Goal: Check status: Check status

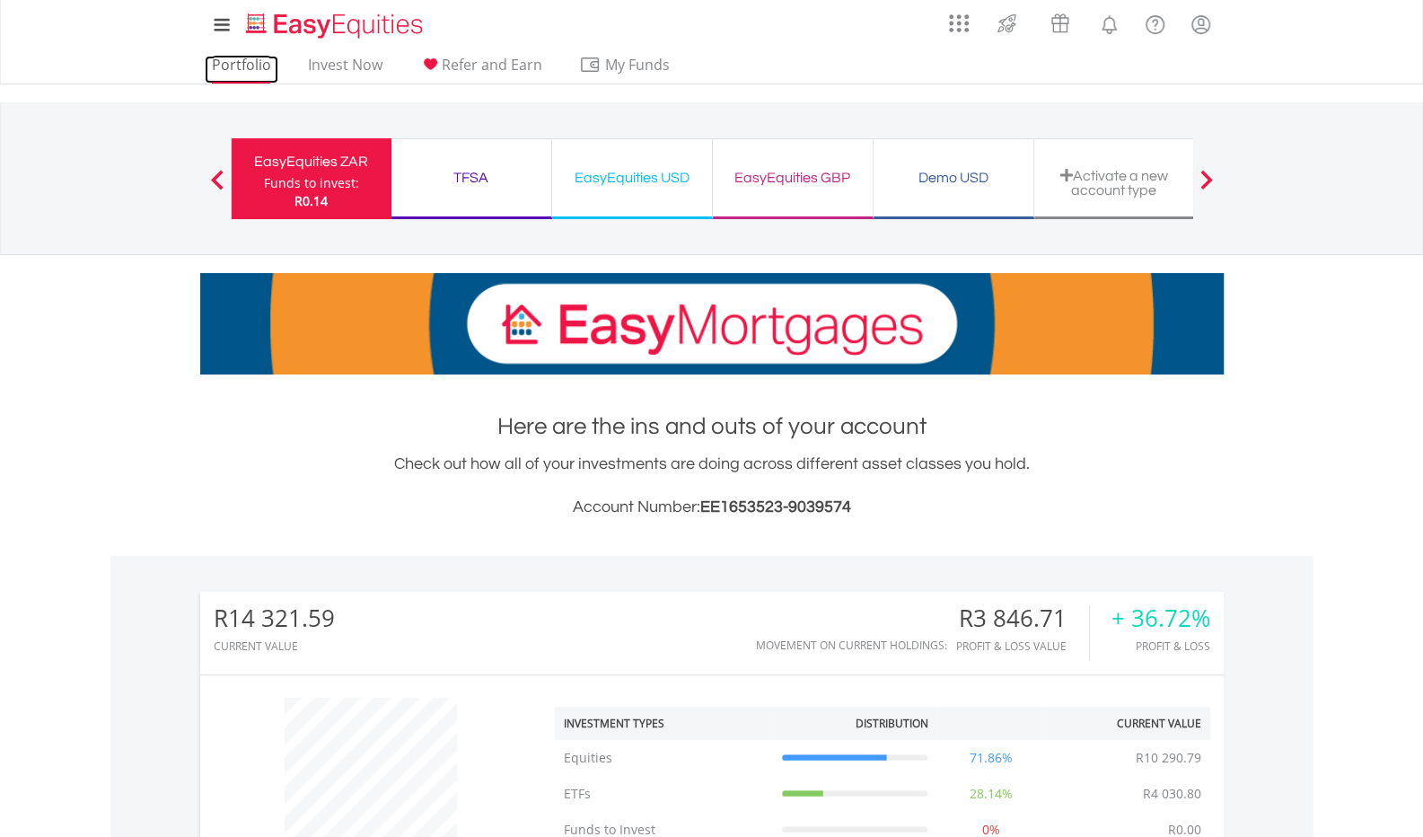
click at [239, 57] on link "Portfolio" at bounding box center [242, 70] width 74 height 28
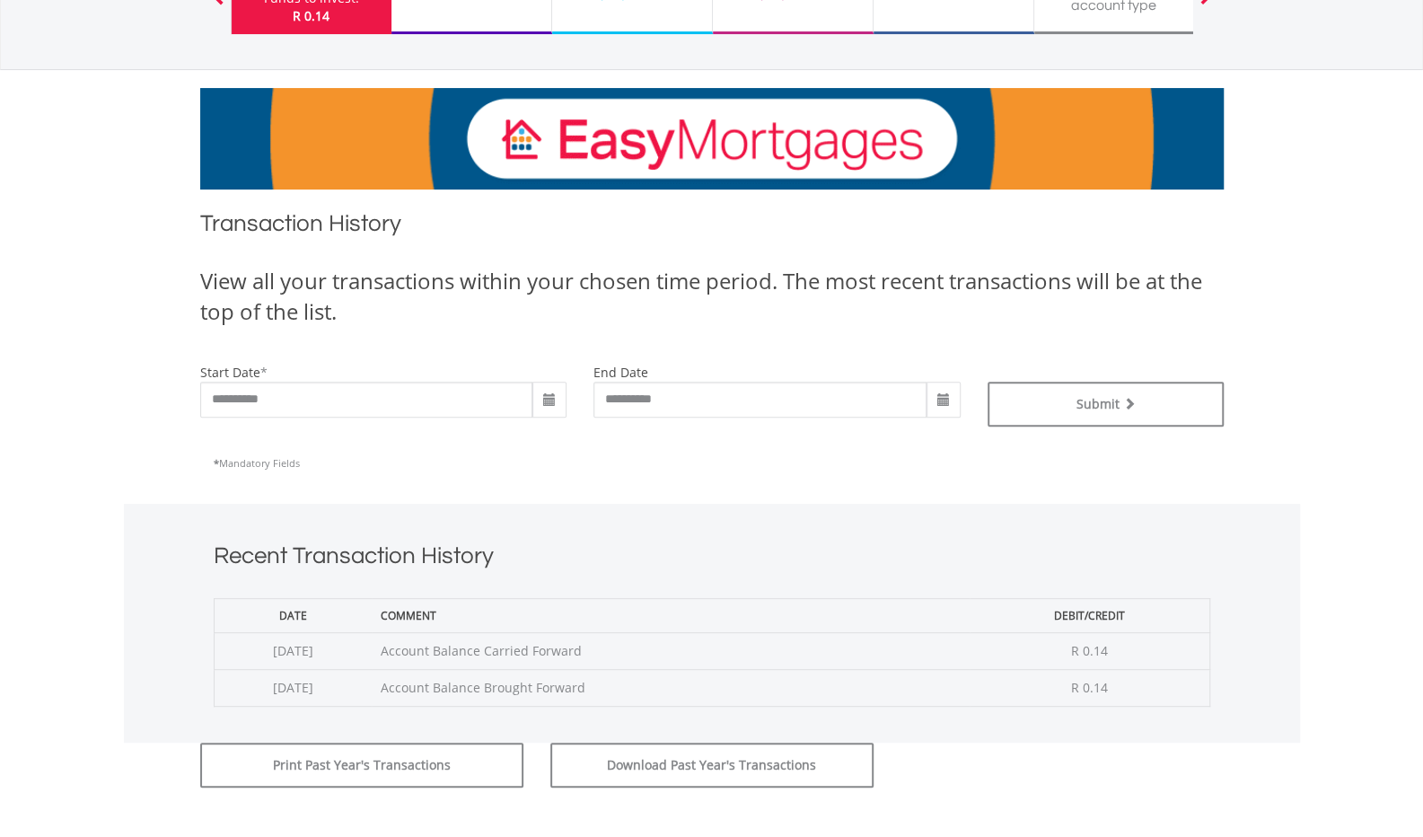
scroll to position [95, 0]
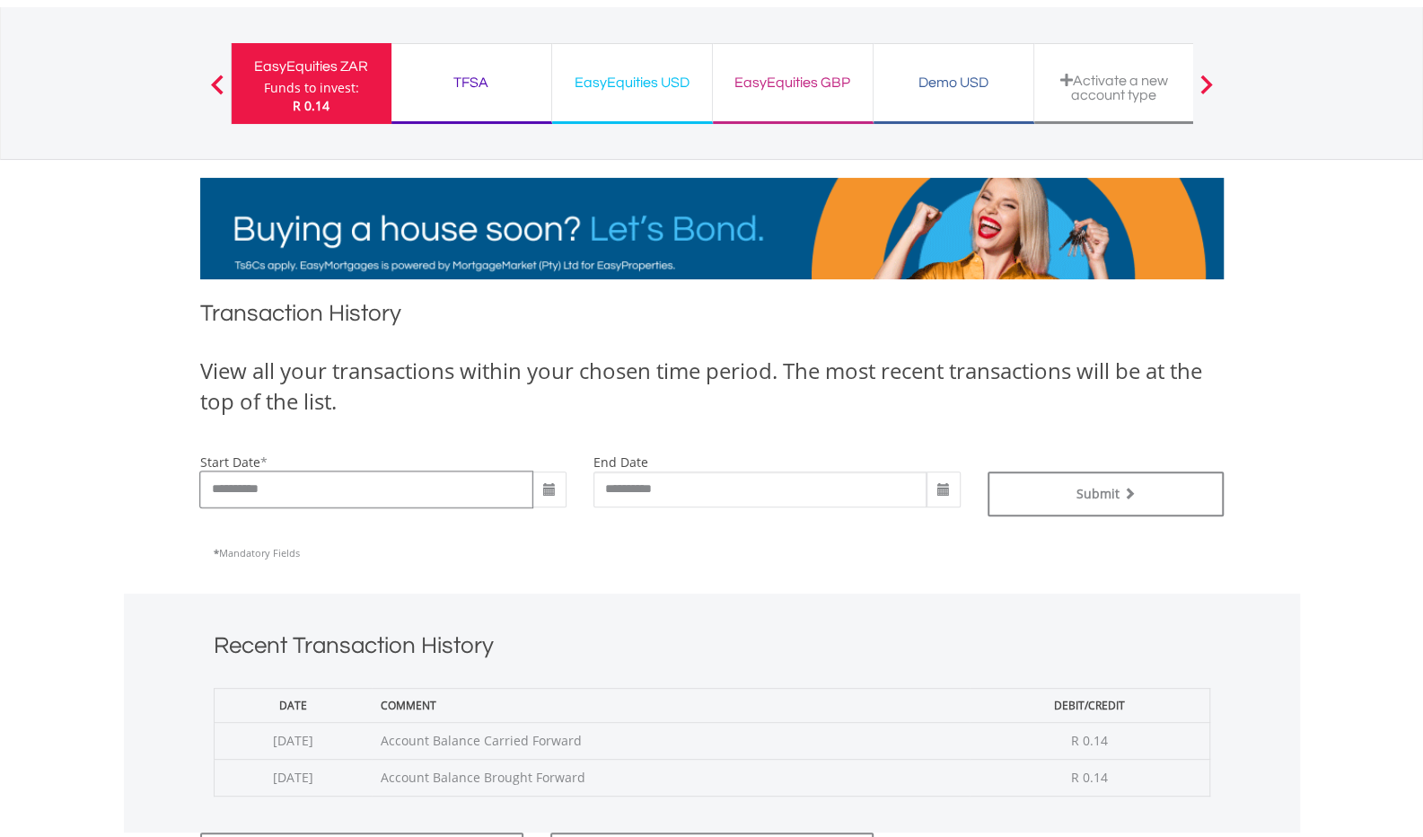
click at [445, 488] on input "**********" at bounding box center [366, 489] width 333 height 36
click at [657, 76] on div "EasyEquities USD" at bounding box center [632, 82] width 138 height 25
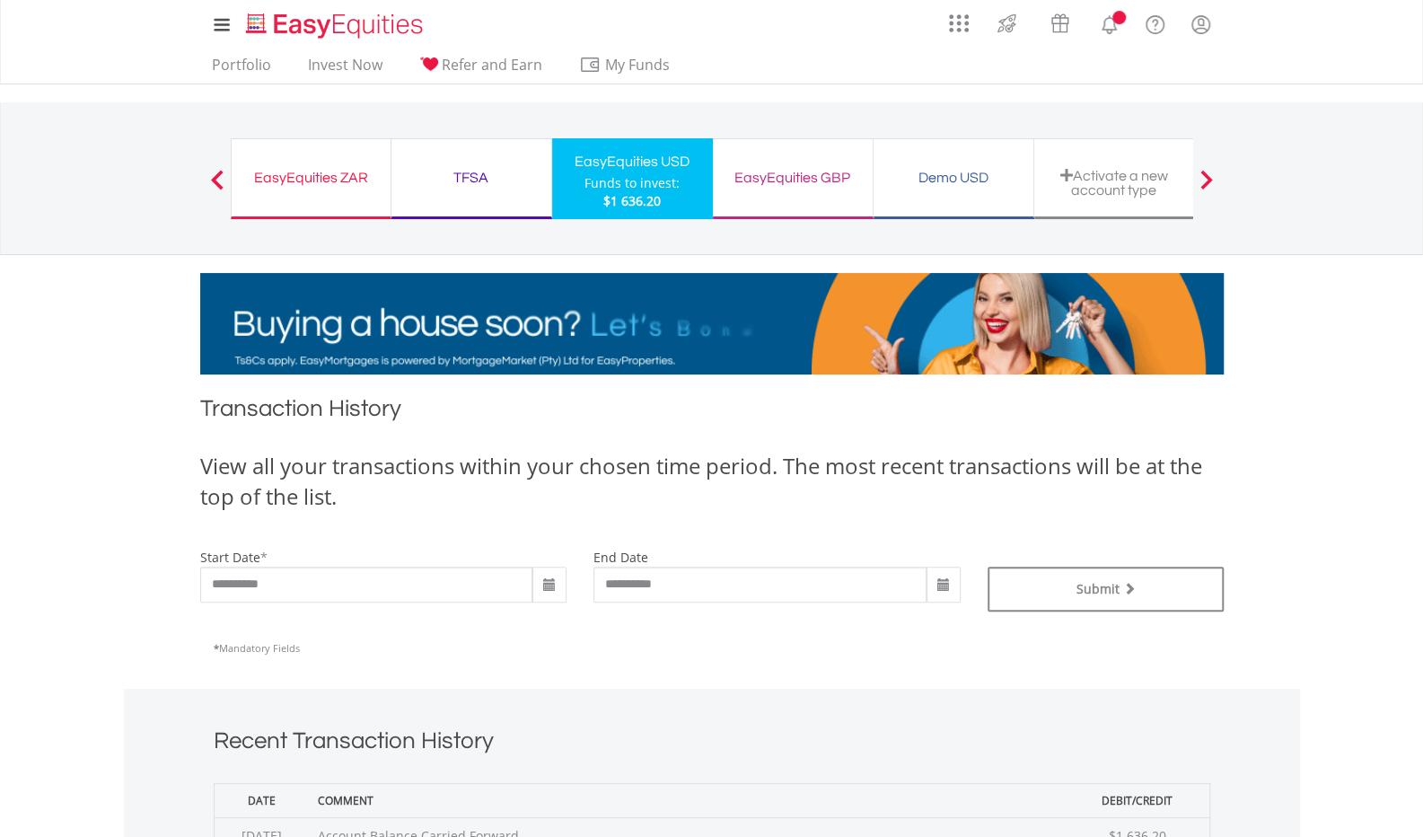
click at [541, 583] on span at bounding box center [549, 585] width 34 height 36
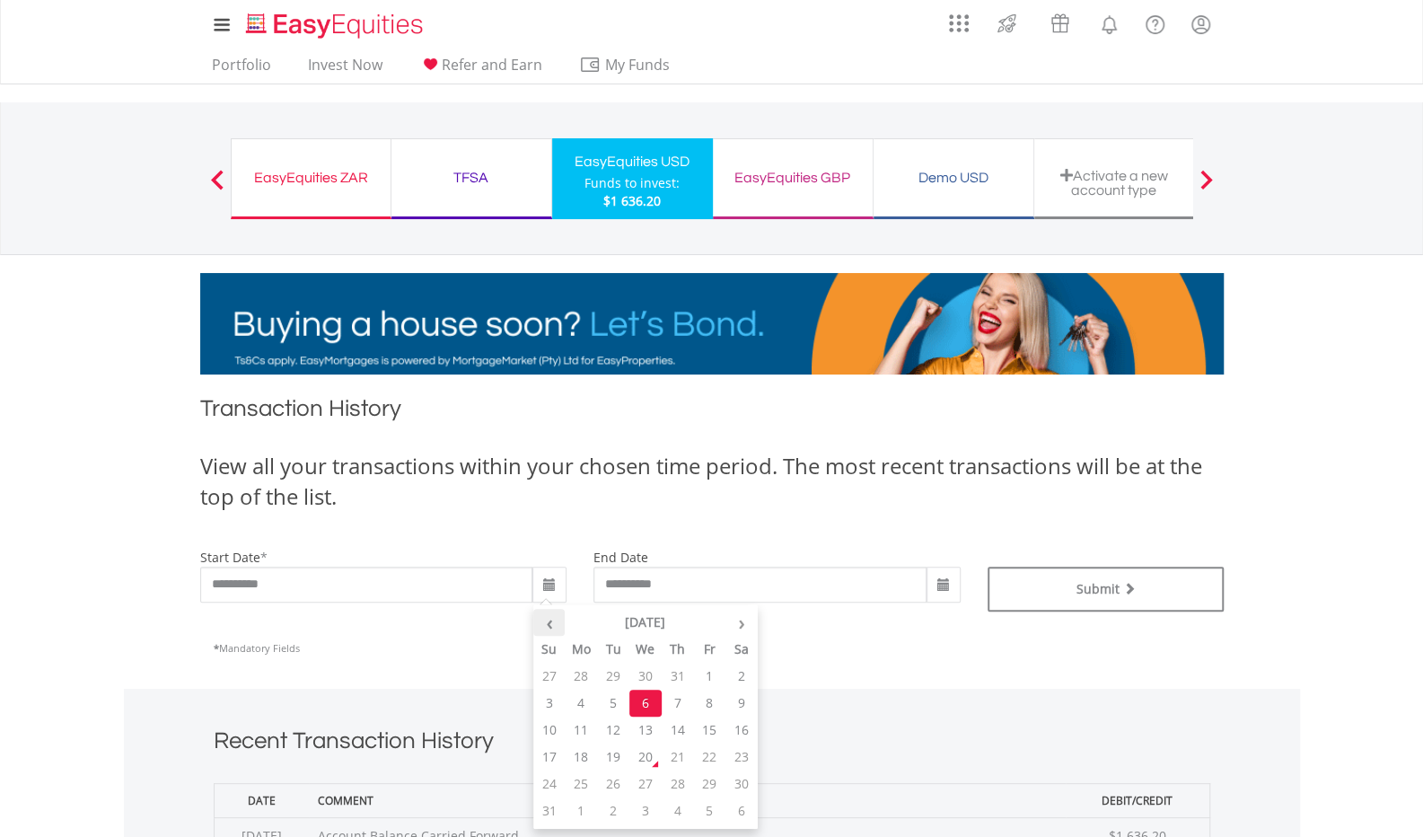
click at [554, 619] on th "‹" at bounding box center [549, 622] width 32 height 27
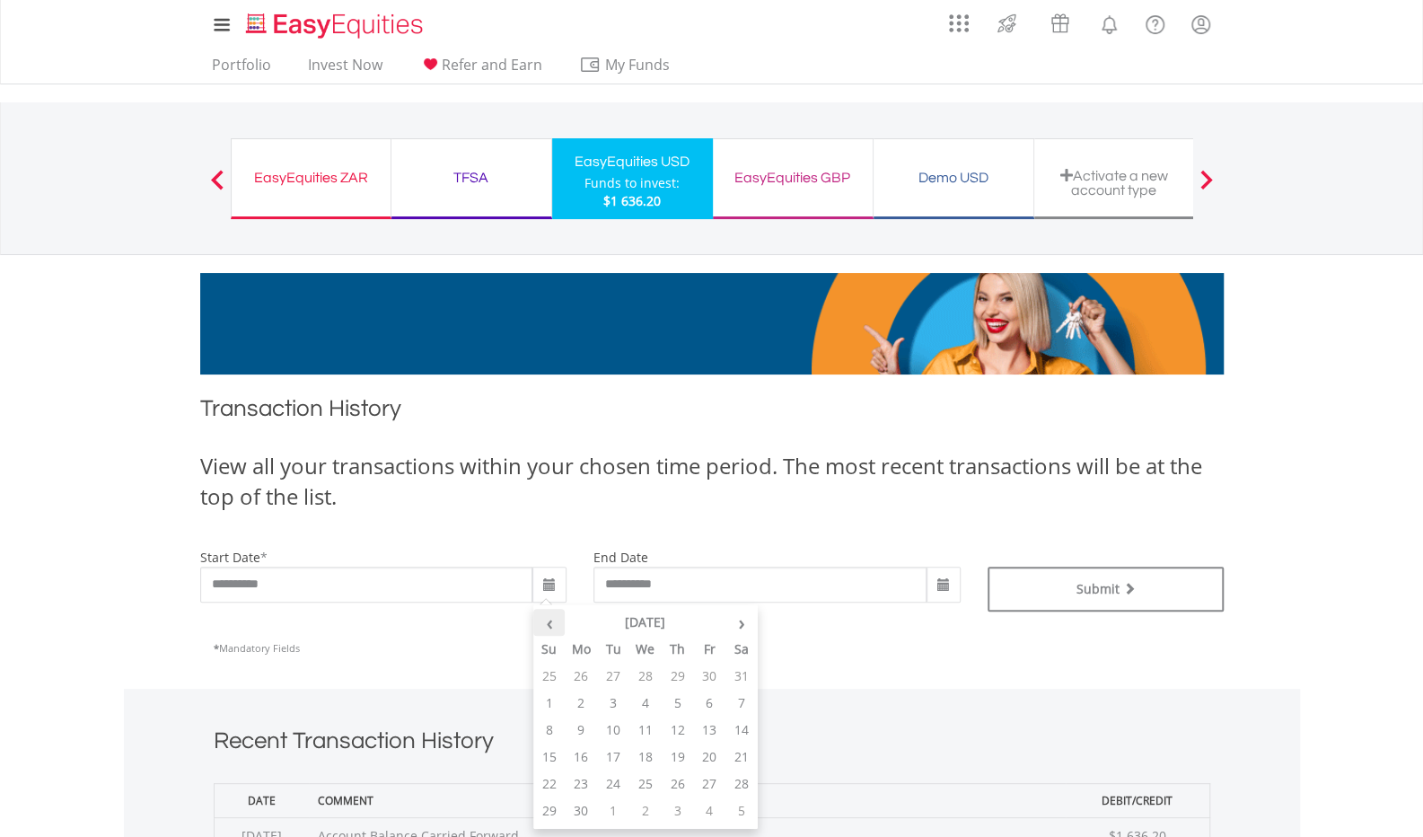
click at [554, 619] on th "‹" at bounding box center [549, 622] width 32 height 27
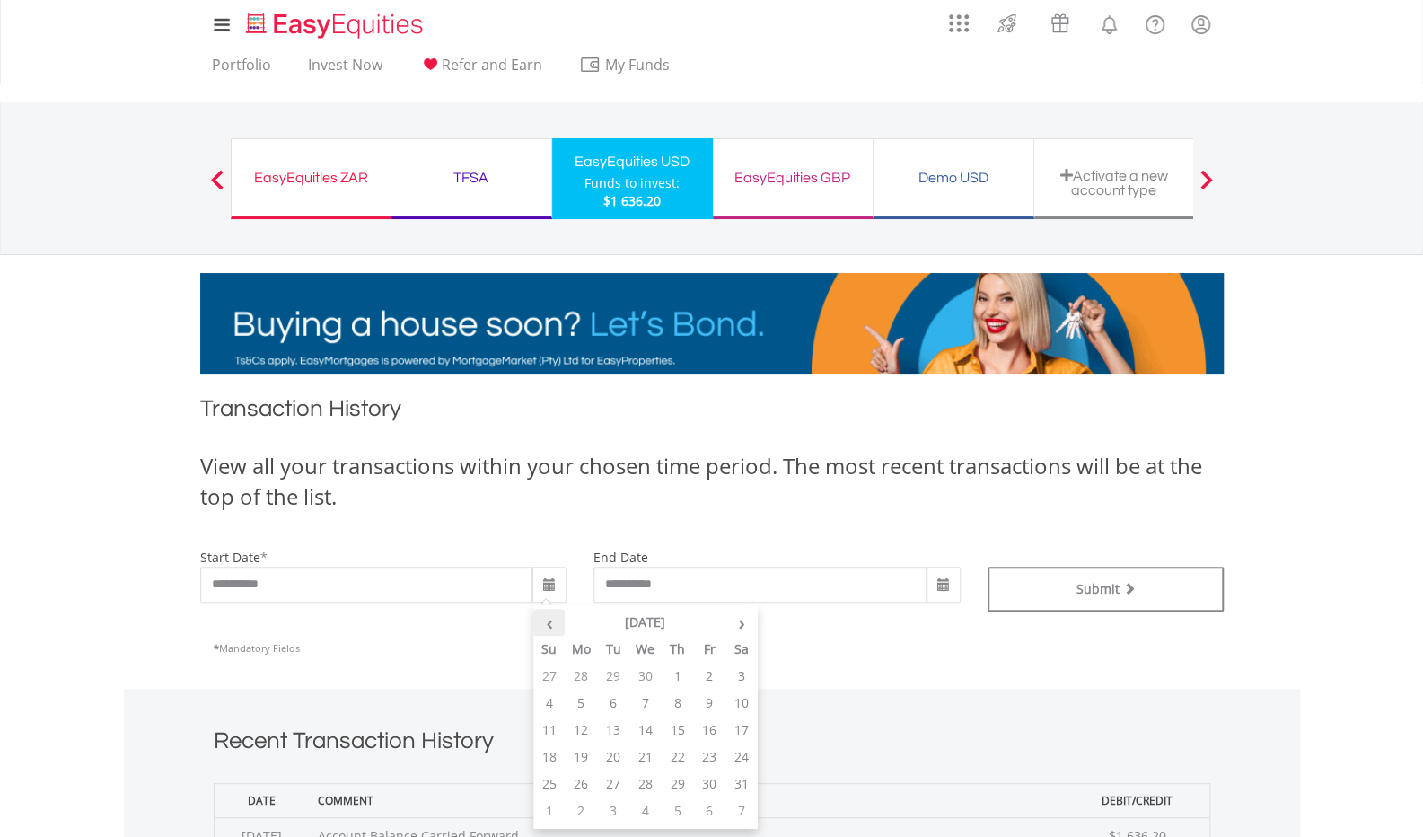
click at [554, 619] on th "‹" at bounding box center [549, 622] width 32 height 27
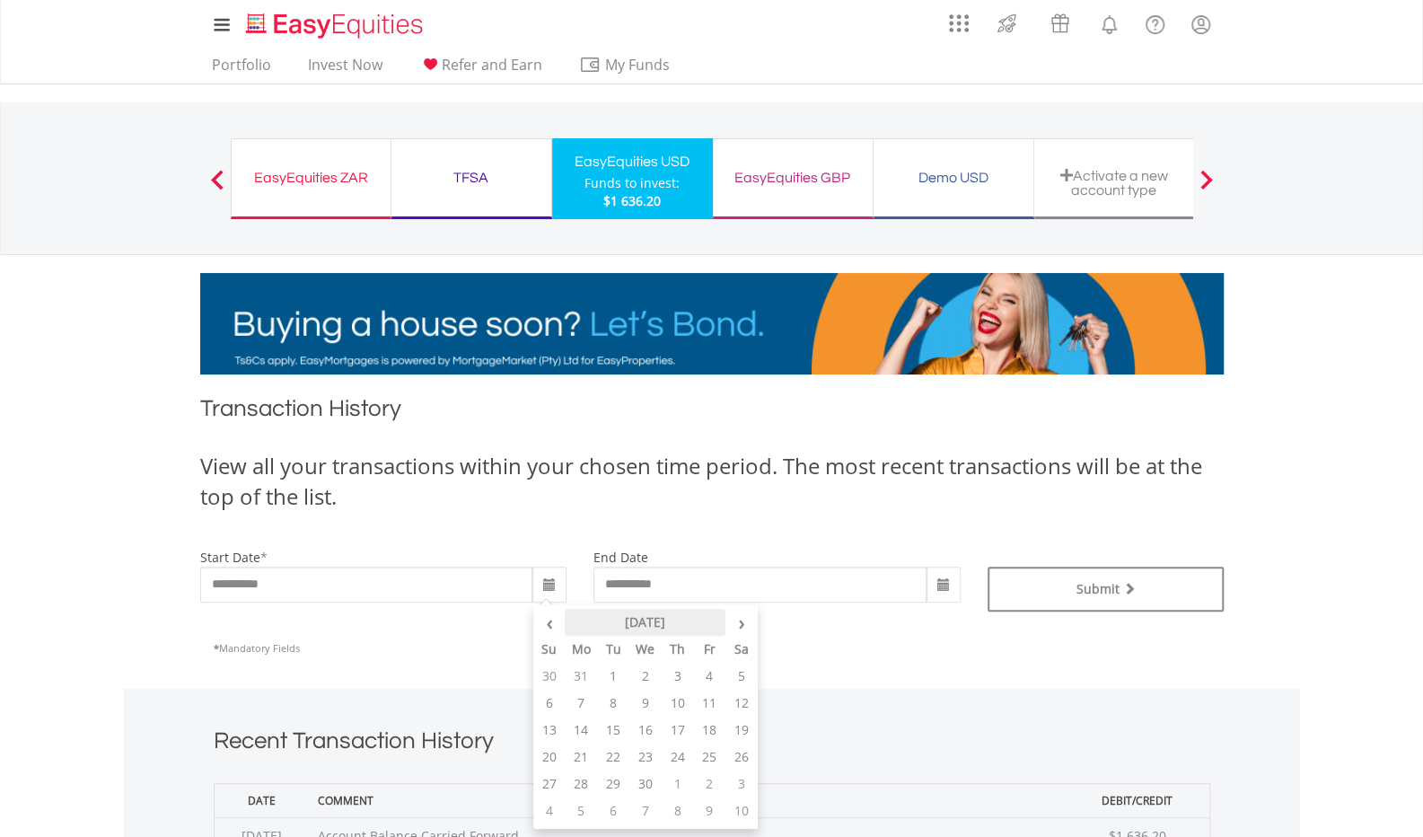
click at [650, 626] on th "April 2025" at bounding box center [645, 622] width 161 height 27
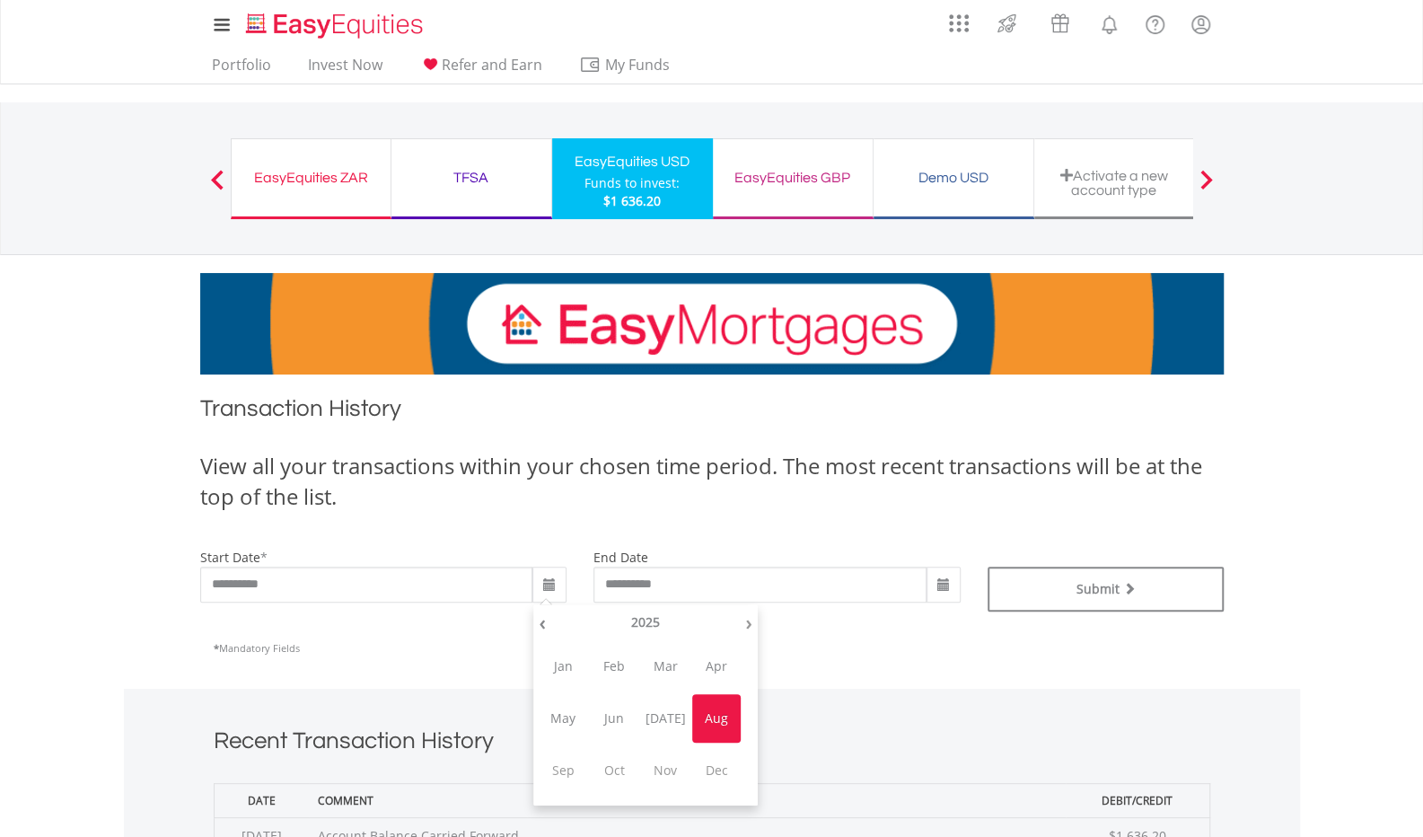
click at [650, 626] on th "2025" at bounding box center [645, 622] width 189 height 27
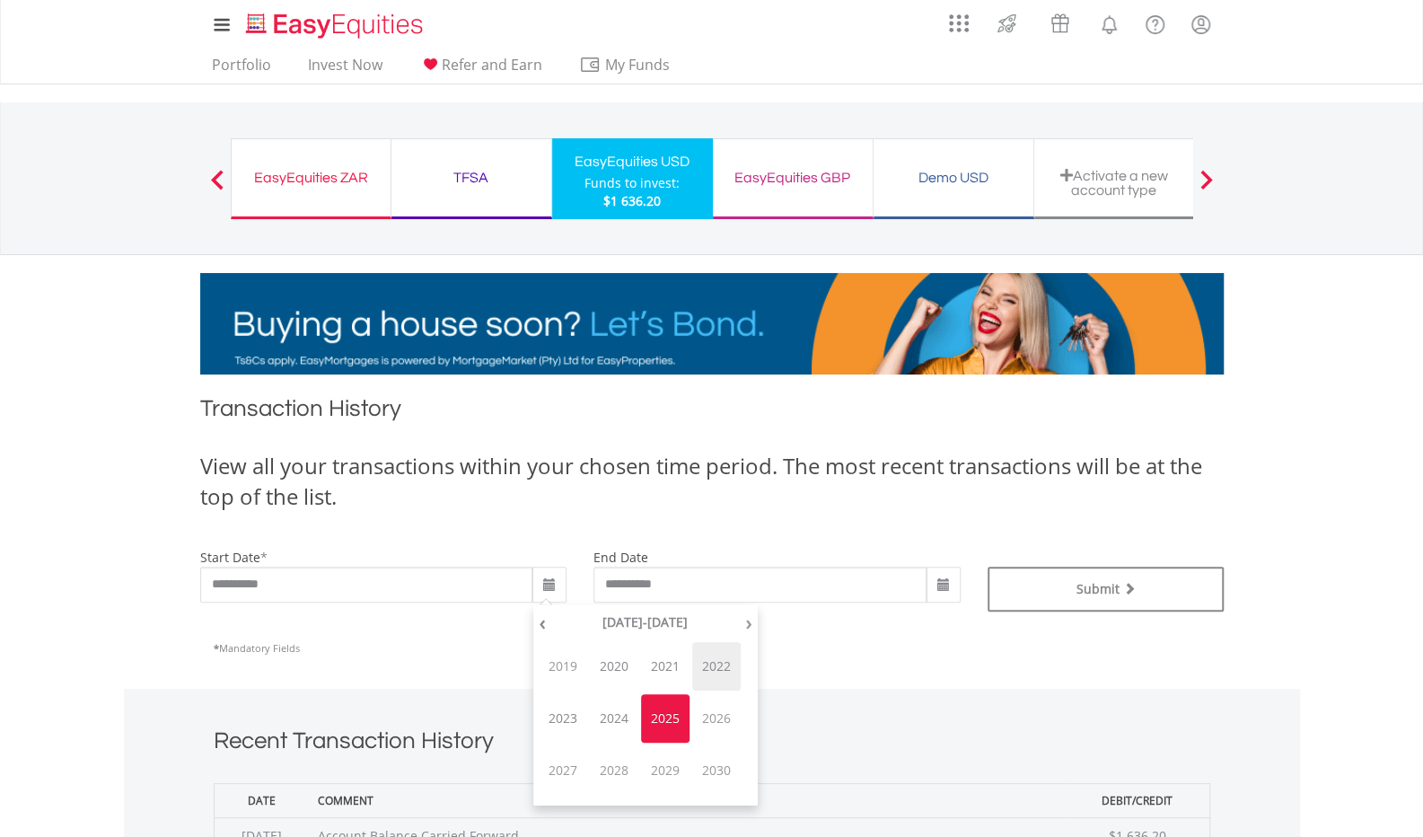
click at [720, 666] on span "2022" at bounding box center [716, 666] width 48 height 48
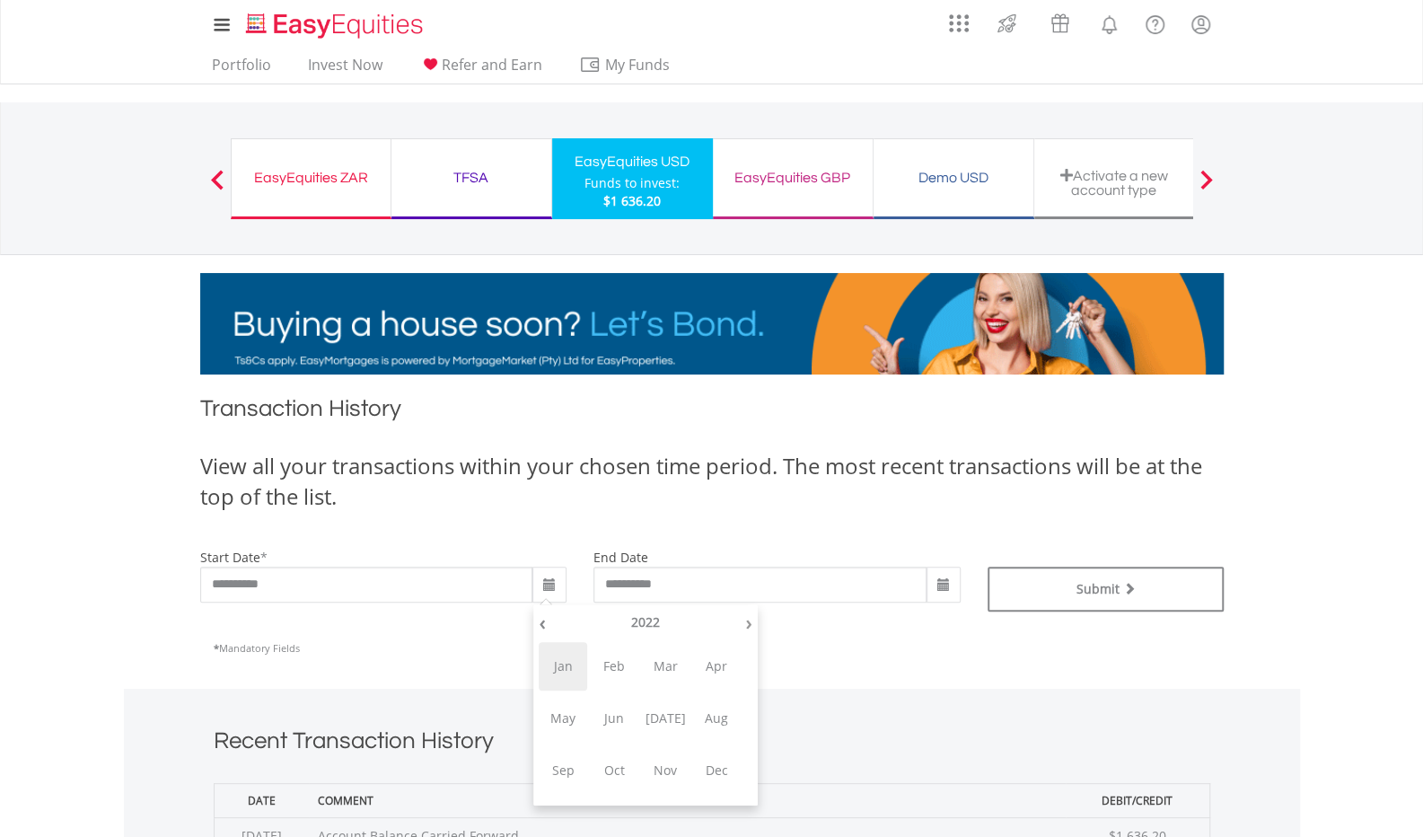
click at [565, 661] on span "Jan" at bounding box center [563, 666] width 48 height 48
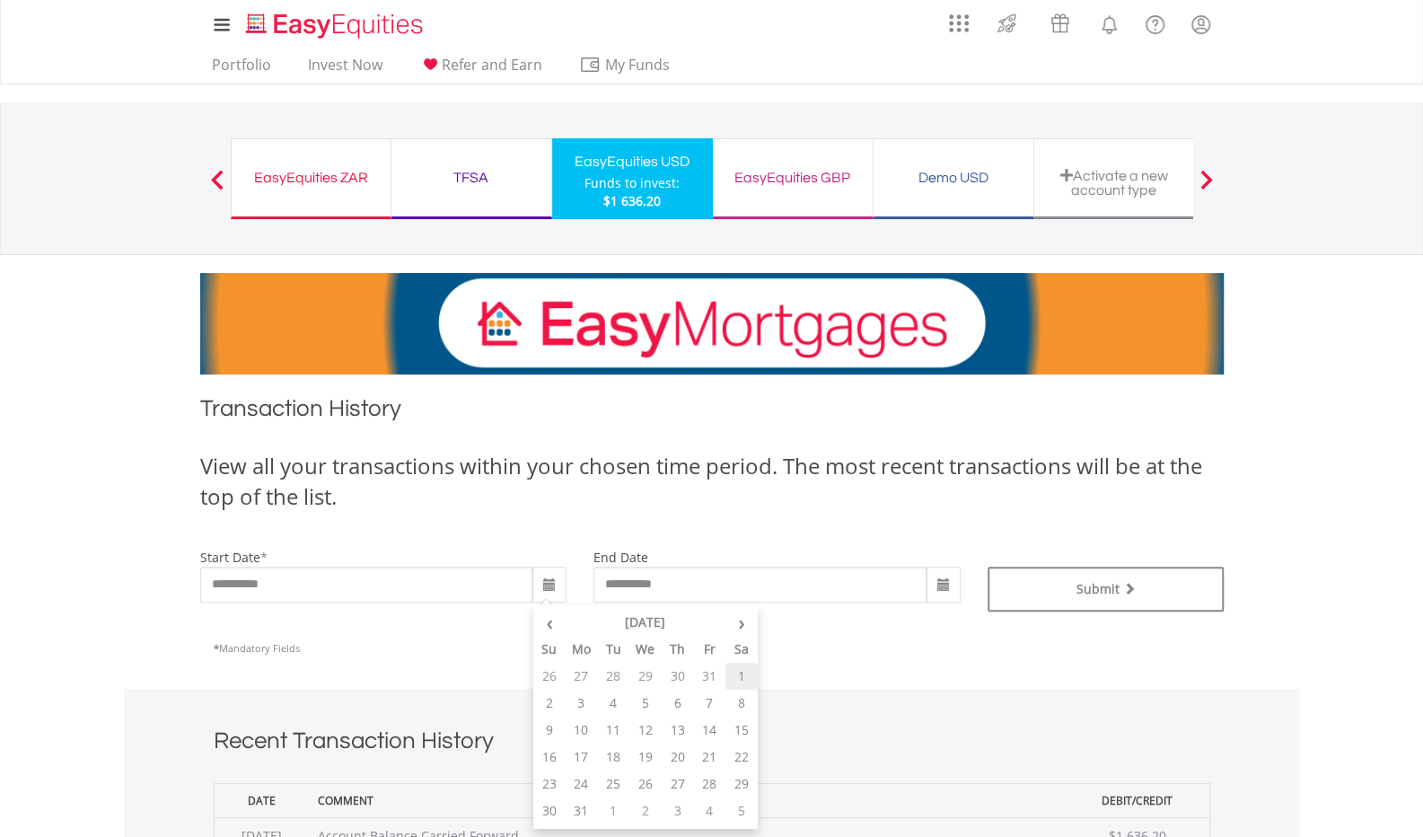
click at [743, 676] on td "1" at bounding box center [742, 676] width 32 height 27
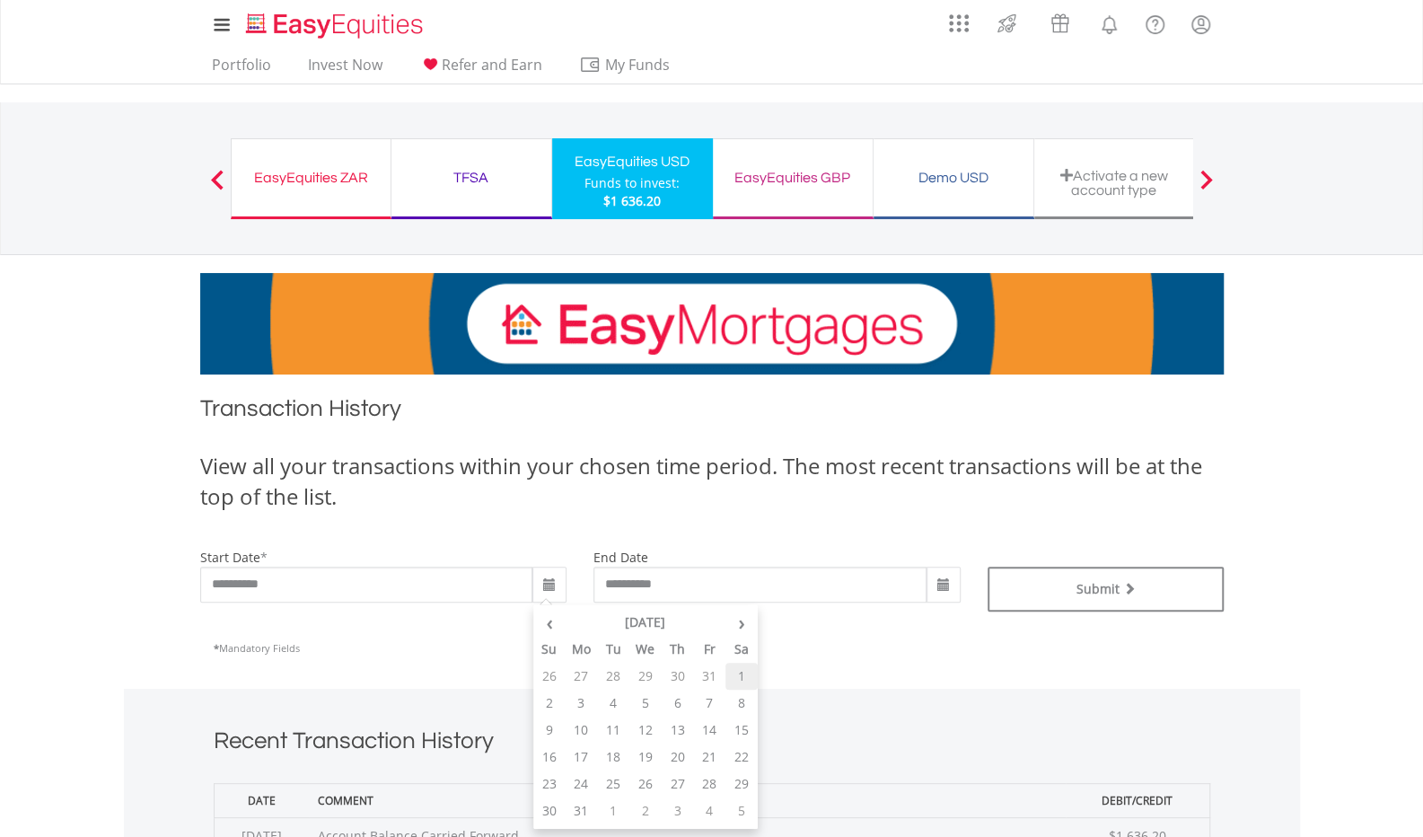
type input "**********"
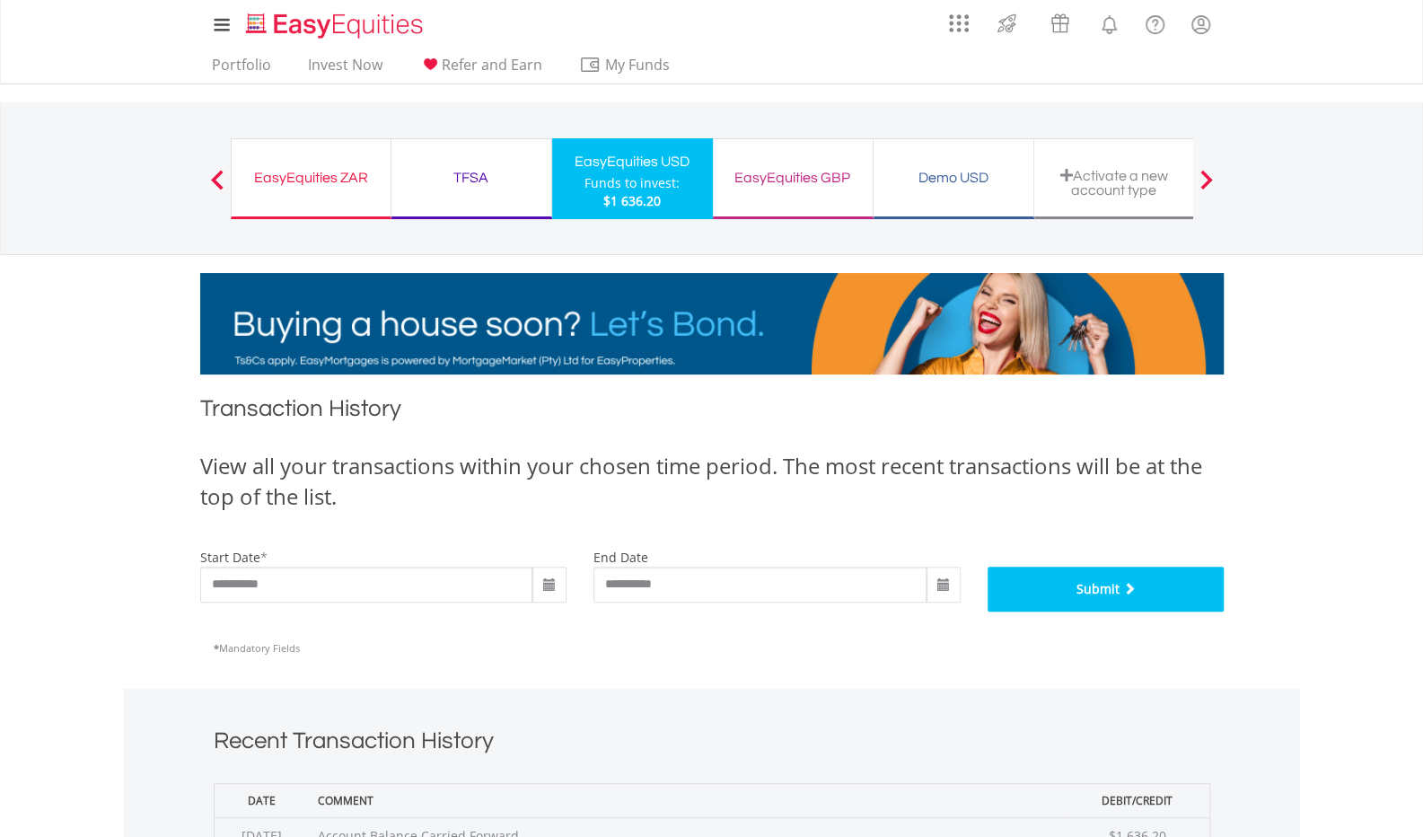
click at [1123, 594] on button "Submit" at bounding box center [1106, 589] width 236 height 45
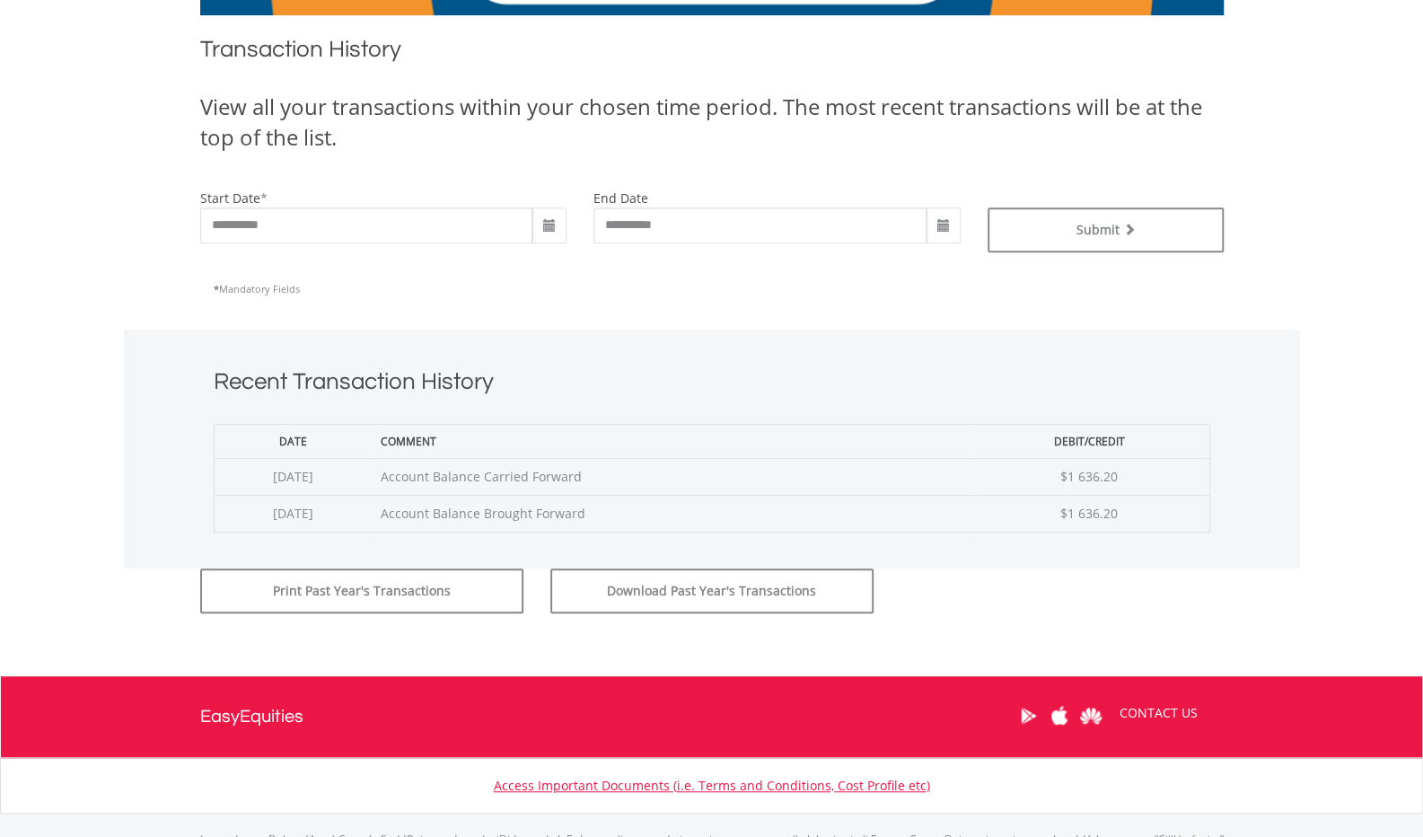
scroll to position [454, 0]
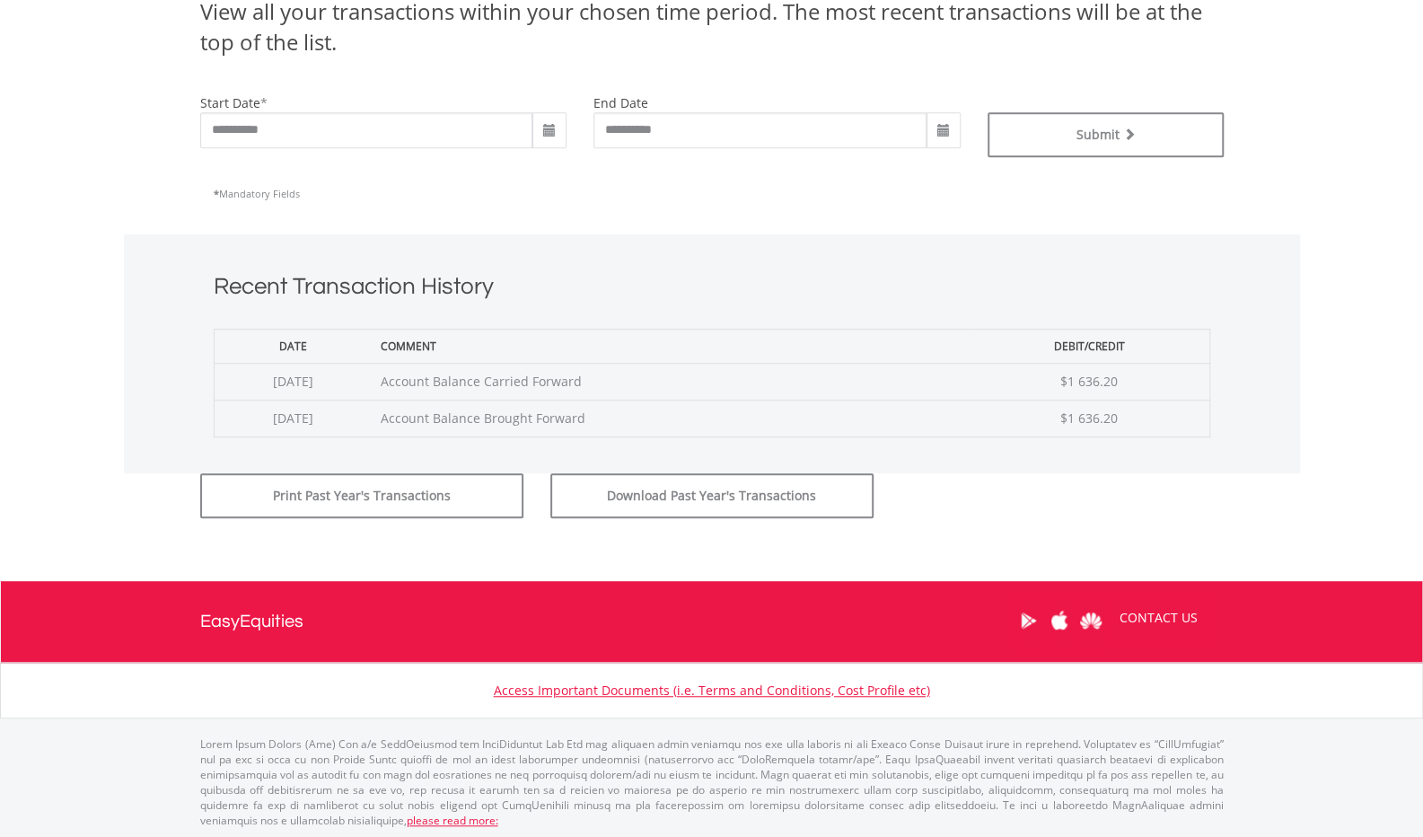
click at [549, 128] on span at bounding box center [549, 131] width 14 height 14
click at [549, 166] on th "‹" at bounding box center [549, 167] width 32 height 27
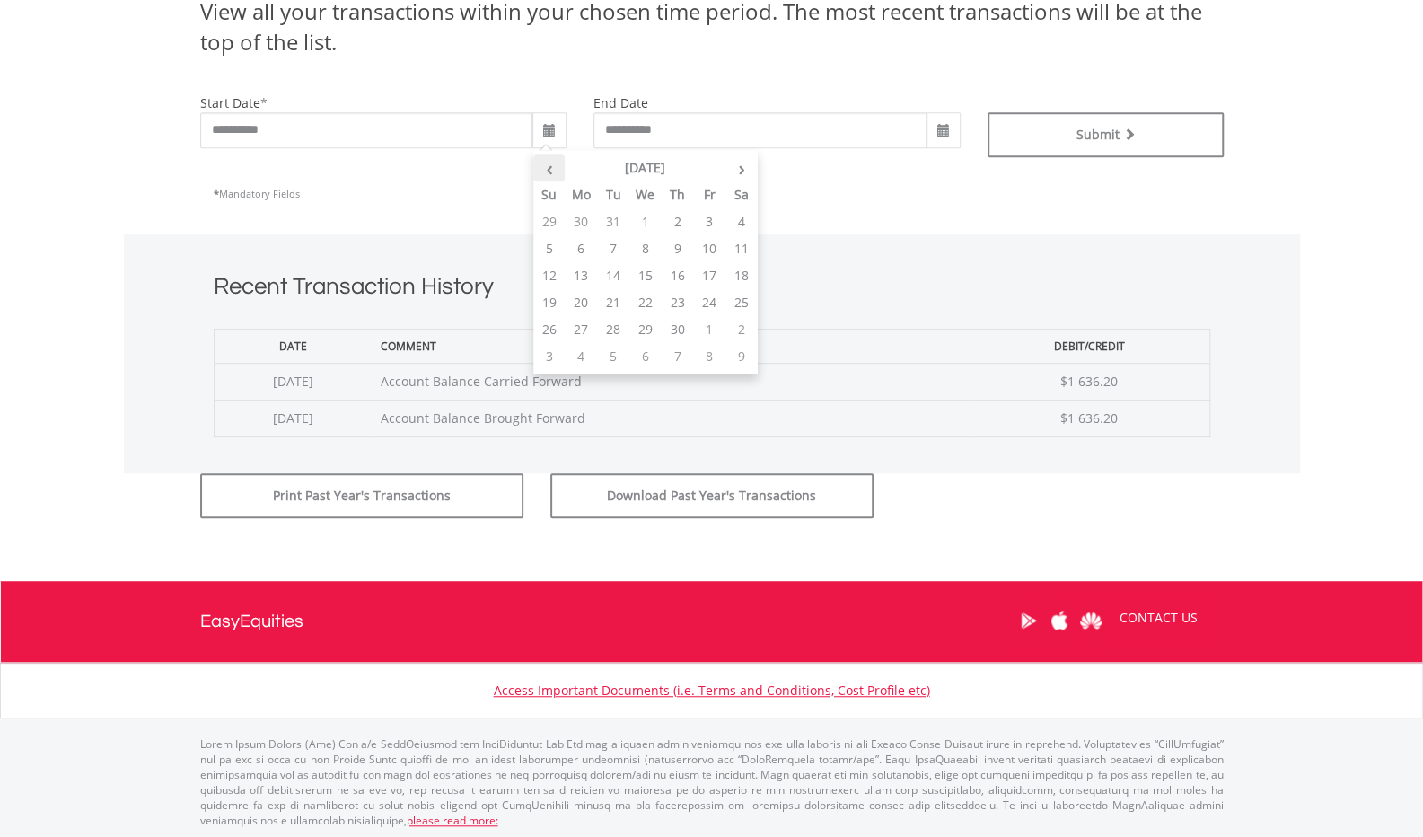
click at [549, 166] on th "‹" at bounding box center [549, 167] width 32 height 27
click at [612, 215] on td "1" at bounding box center [613, 221] width 32 height 27
type input "**********"
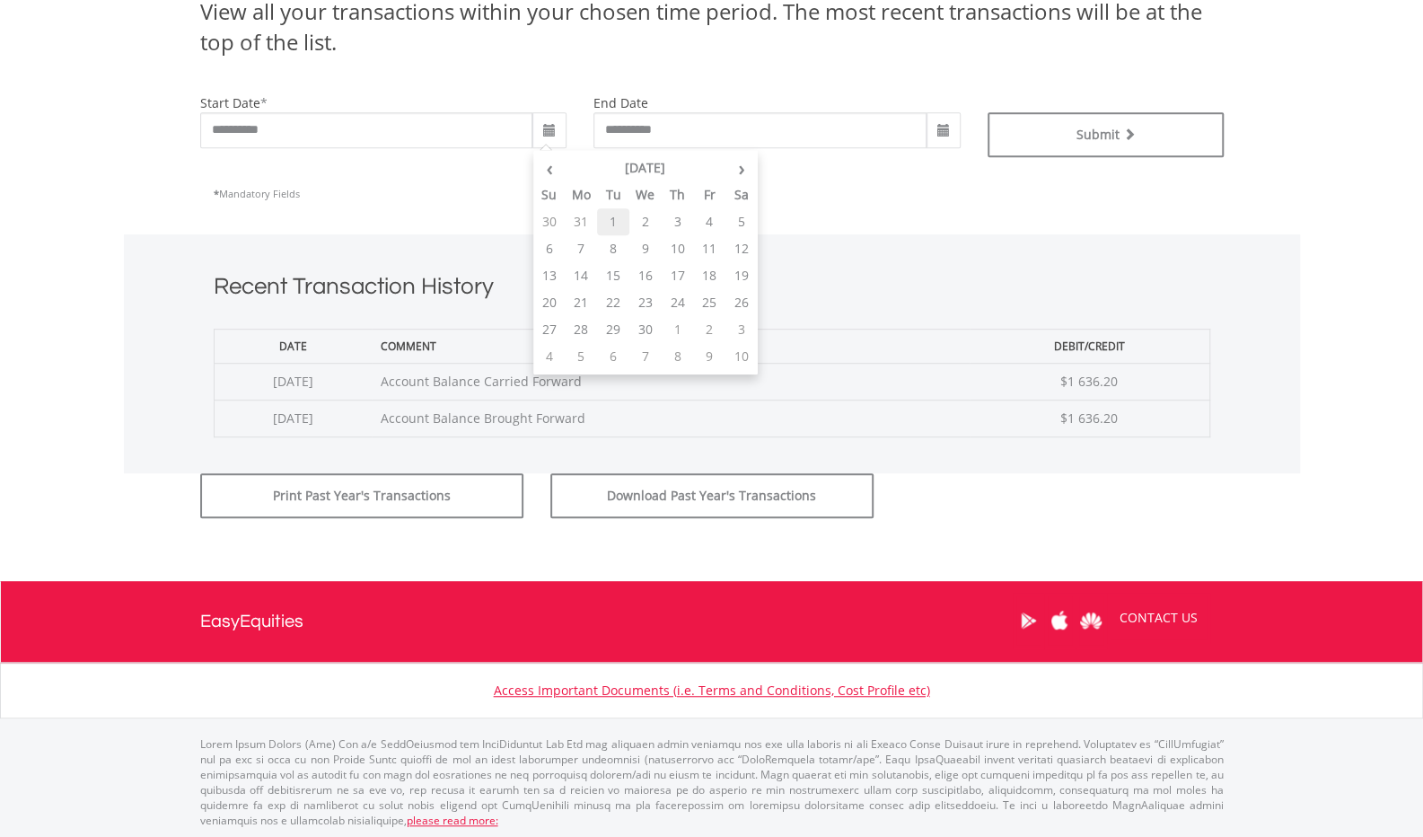
type input "**********"
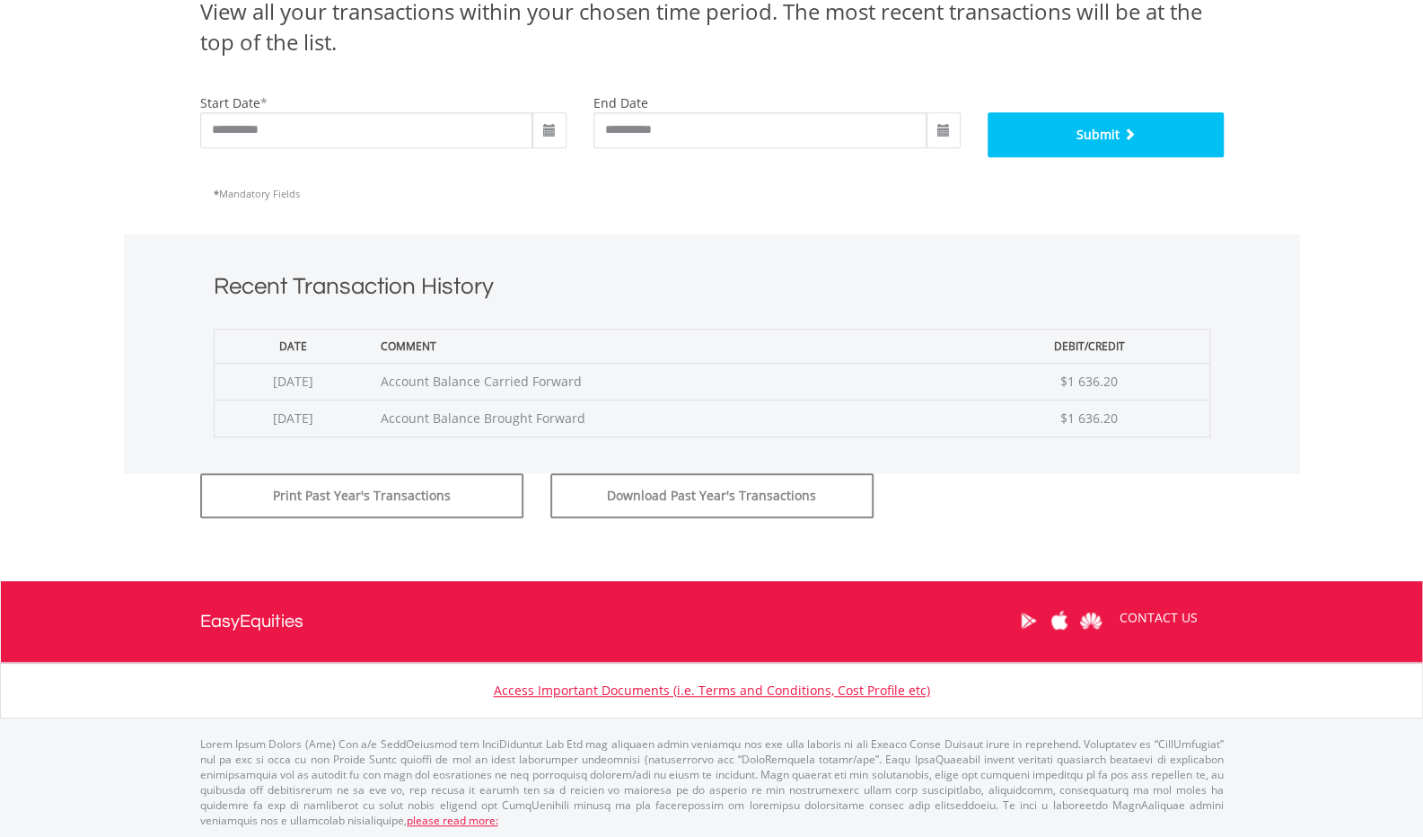
click at [1105, 132] on button "Submit" at bounding box center [1106, 134] width 236 height 45
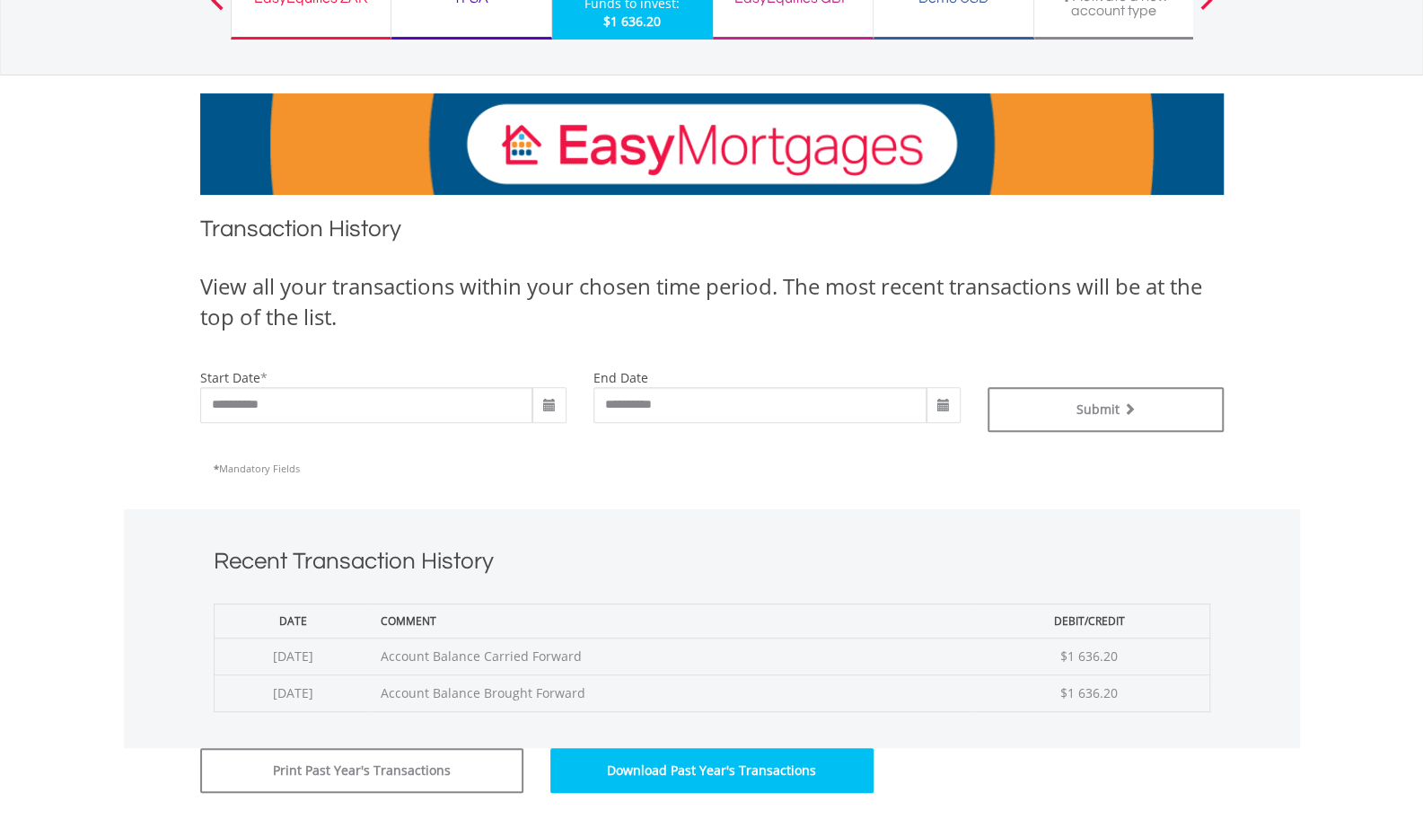
scroll to position [90, 0]
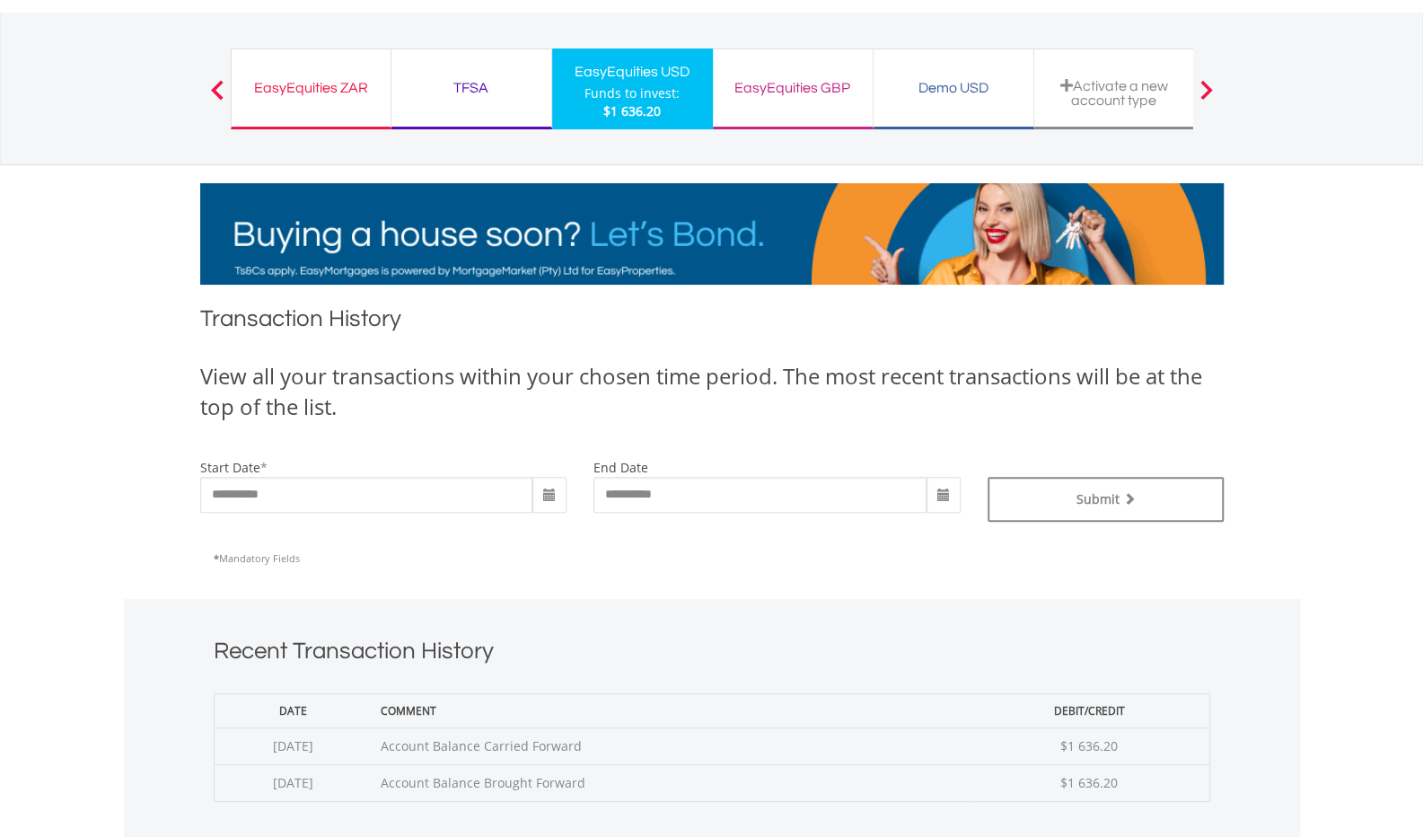
click at [551, 491] on span at bounding box center [549, 495] width 14 height 14
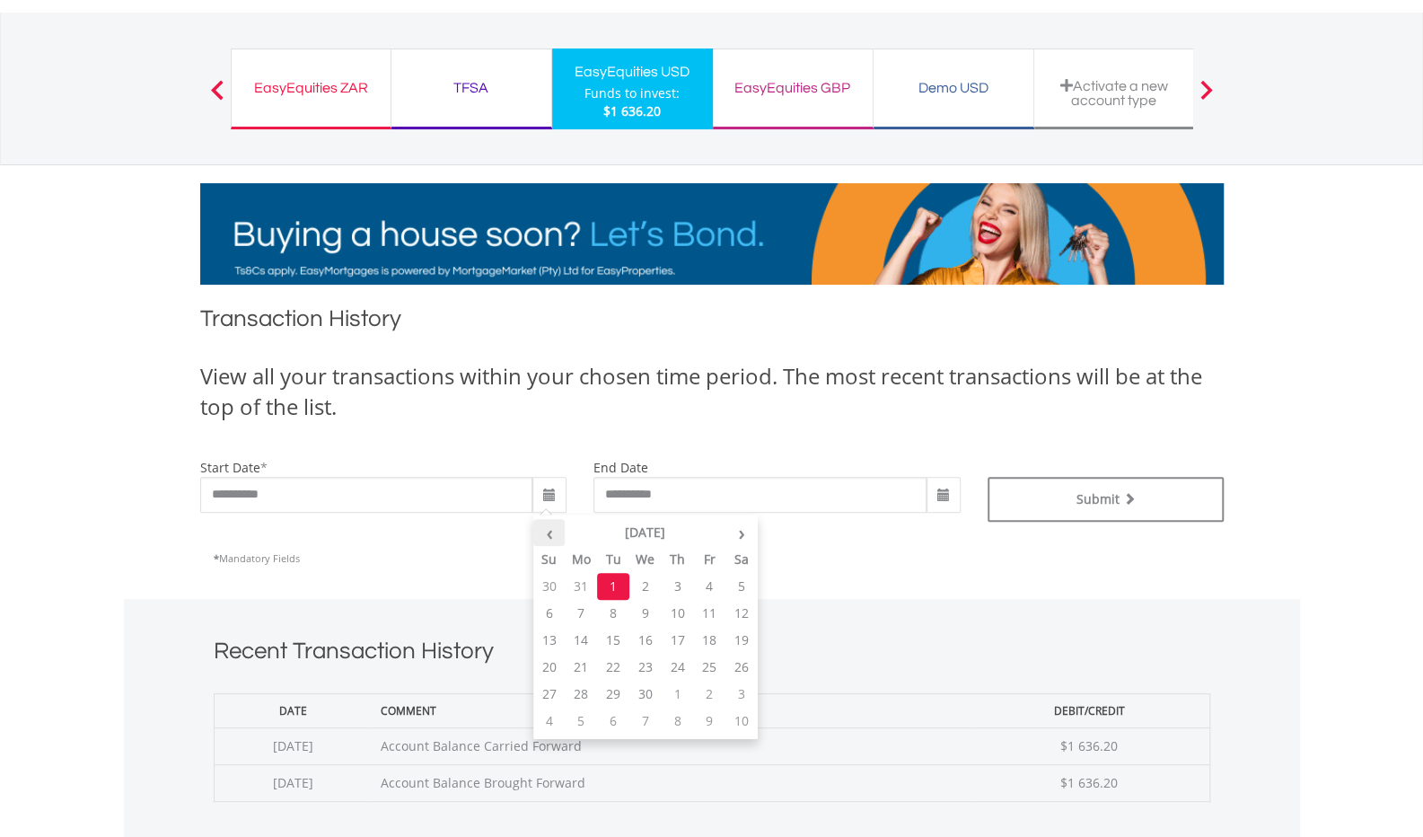
click at [552, 529] on th "‹" at bounding box center [549, 532] width 32 height 27
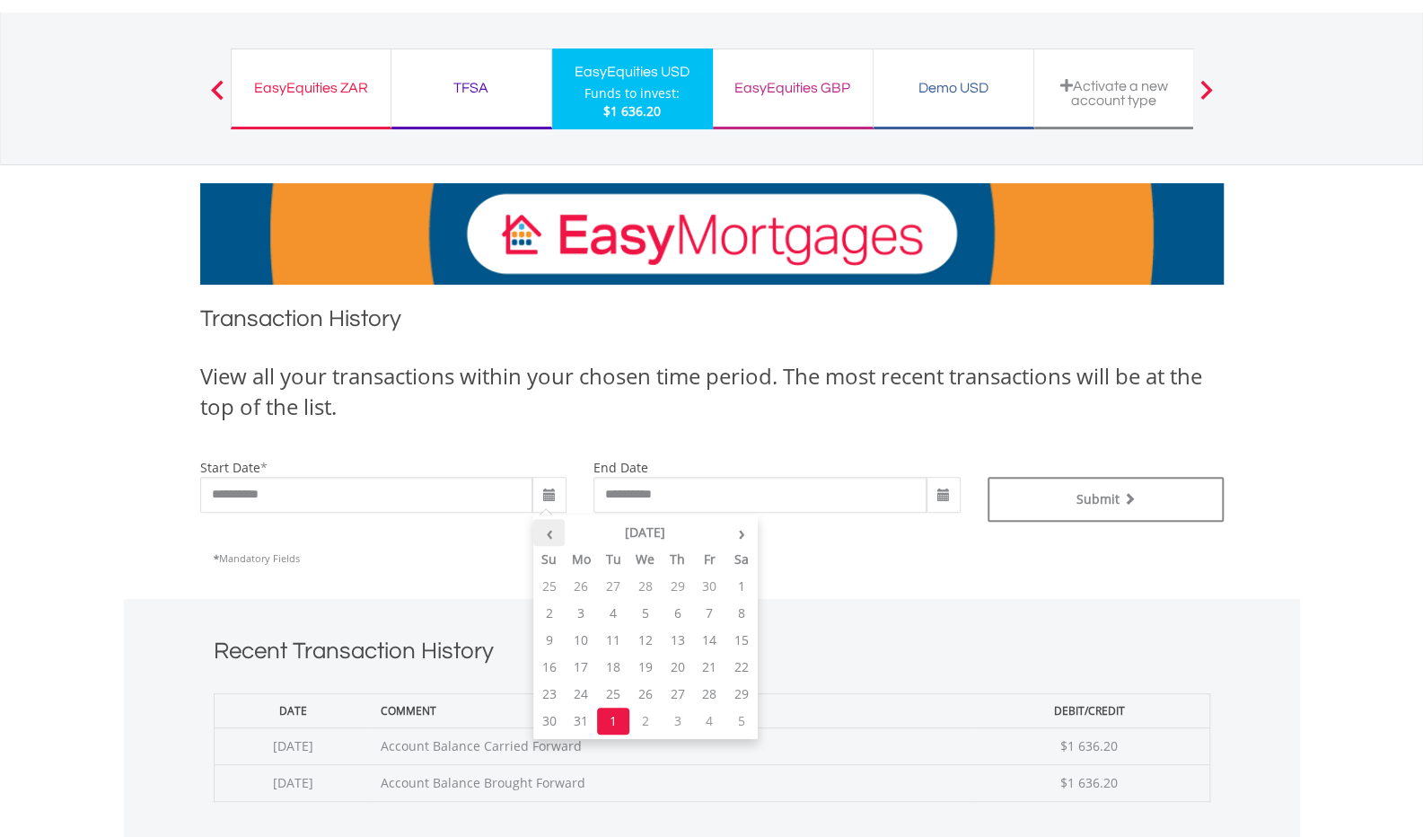
click at [552, 529] on th "‹" at bounding box center [549, 532] width 32 height 27
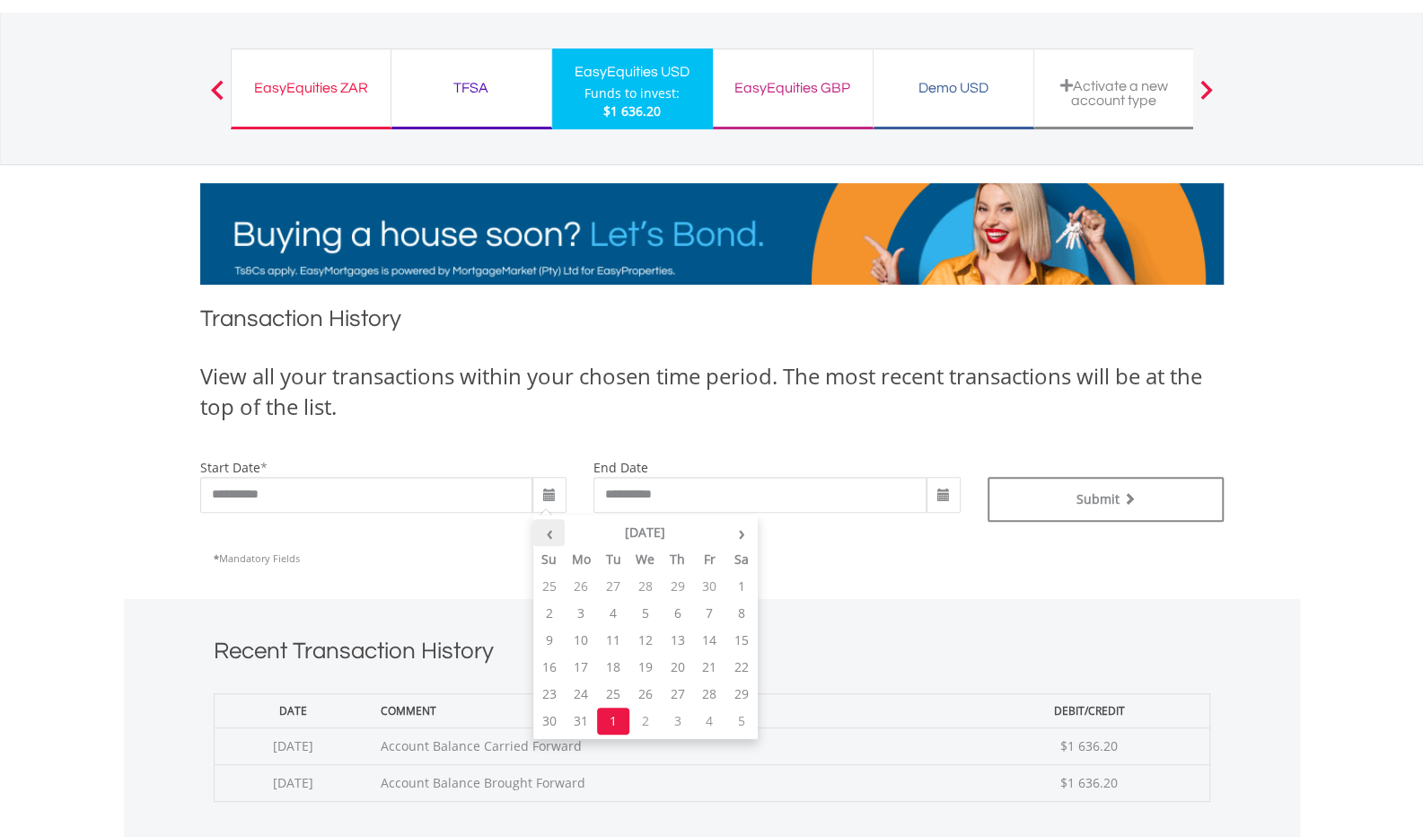
click at [552, 529] on th "‹" at bounding box center [549, 532] width 32 height 27
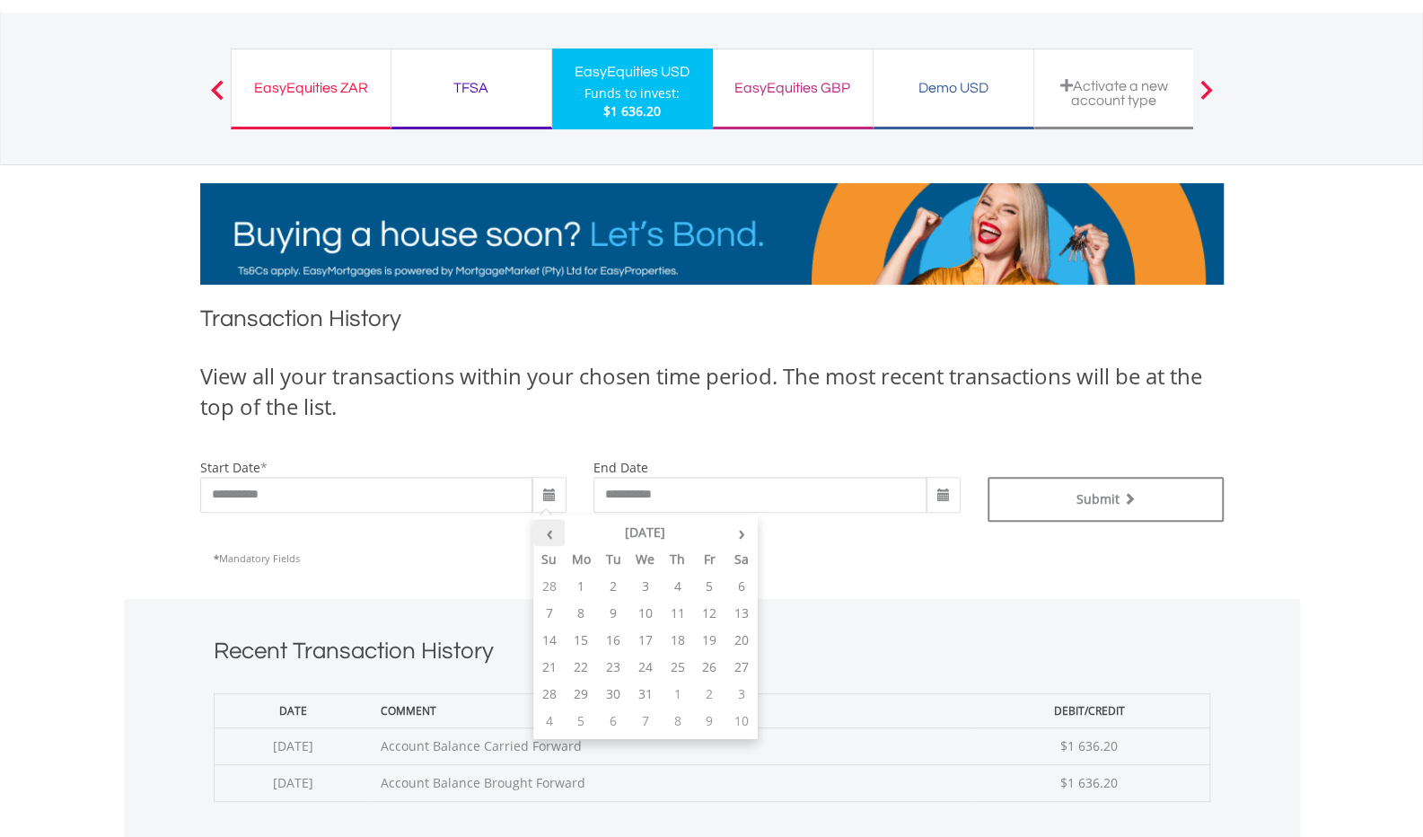
click at [552, 529] on th "‹" at bounding box center [549, 532] width 32 height 27
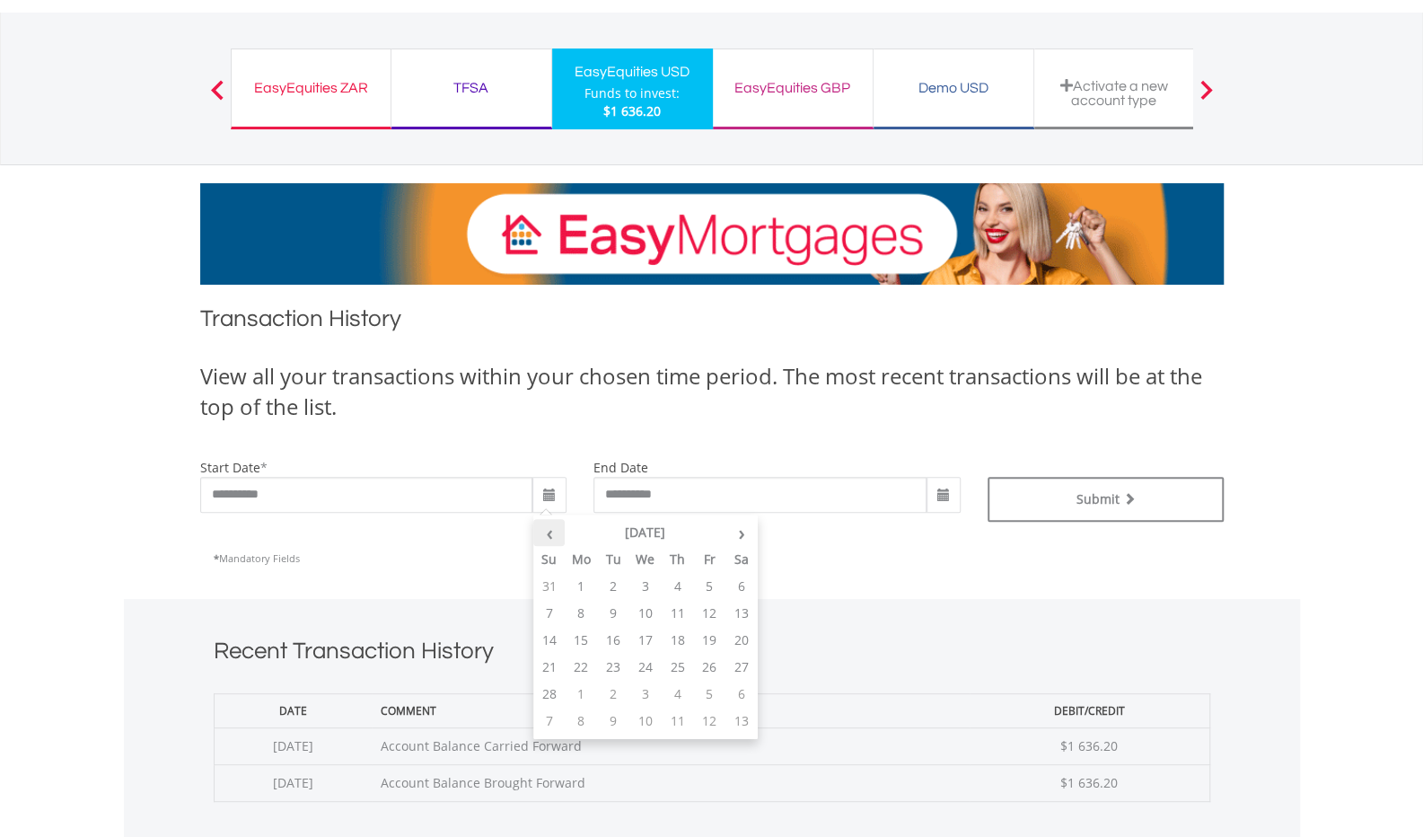
click at [552, 529] on th "‹" at bounding box center [549, 532] width 32 height 27
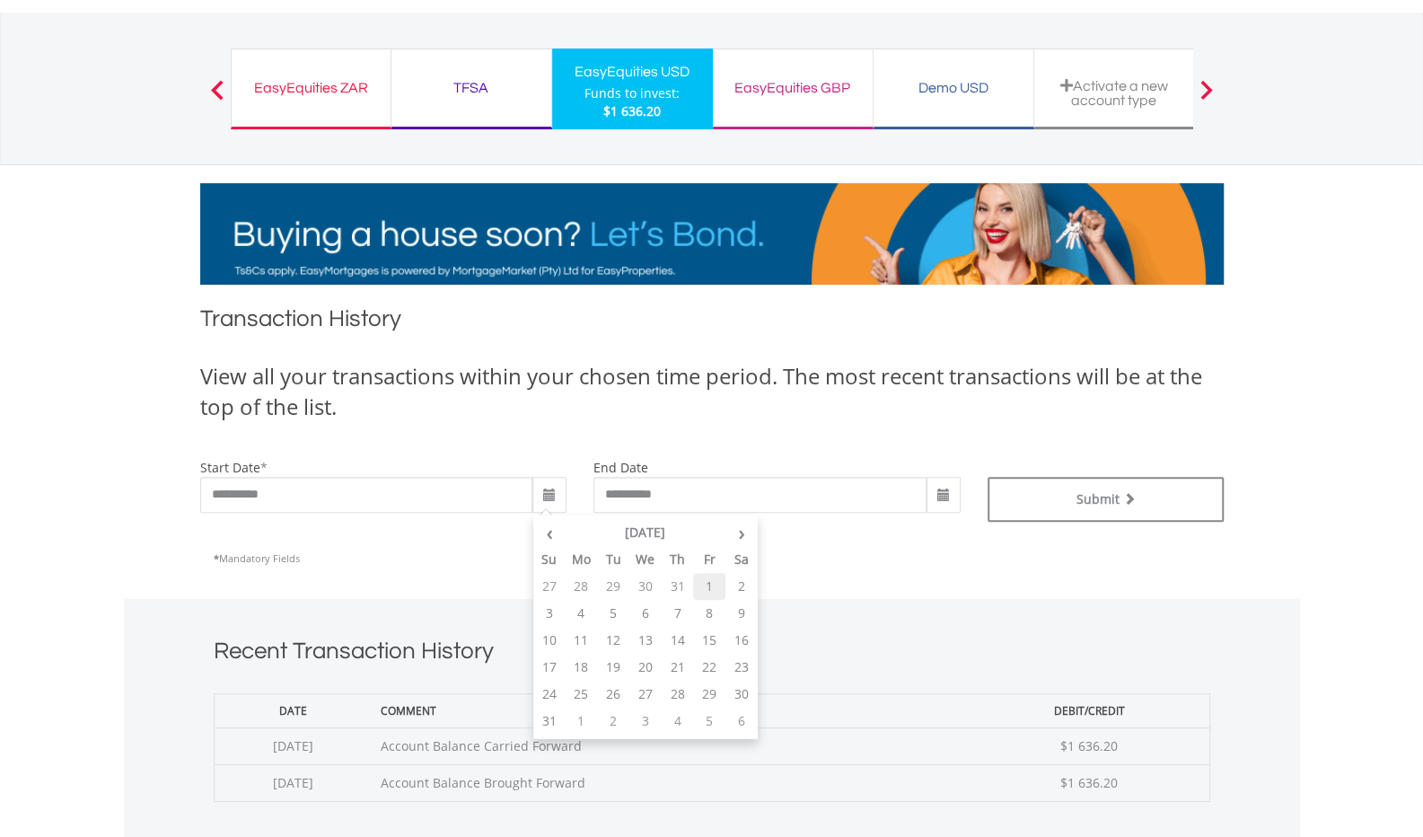
click at [713, 585] on td "1" at bounding box center [709, 586] width 32 height 27
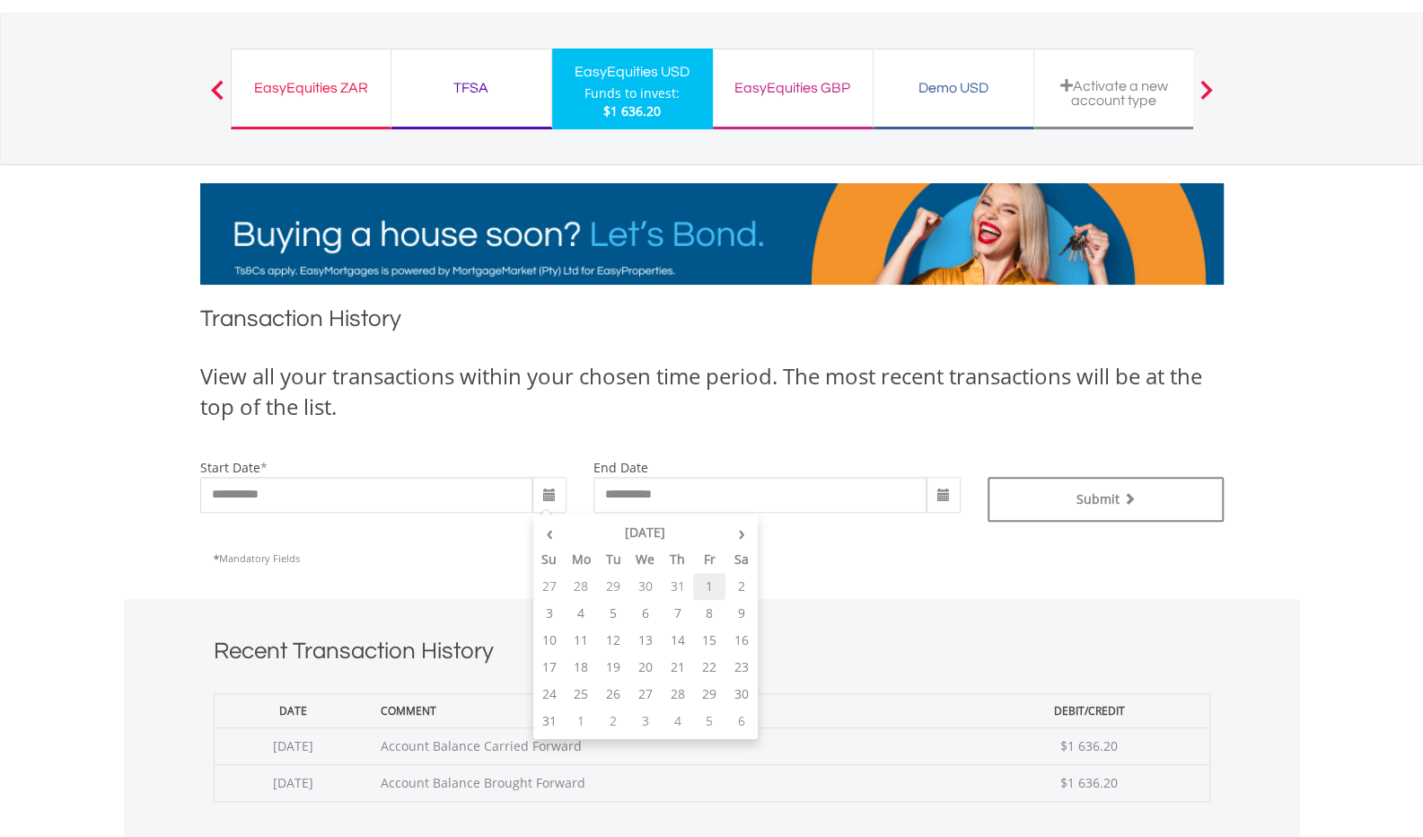
type input "**********"
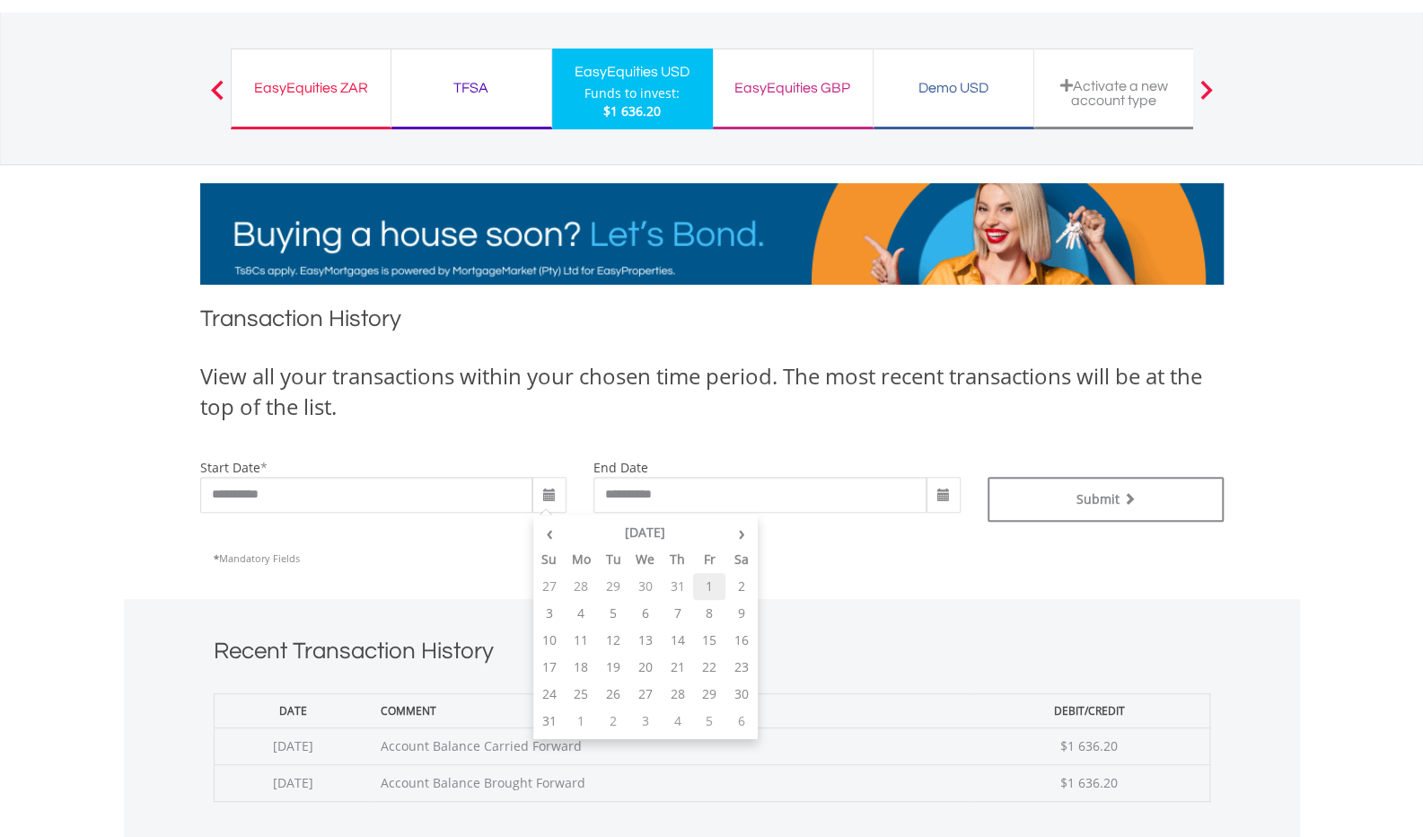
type input "**********"
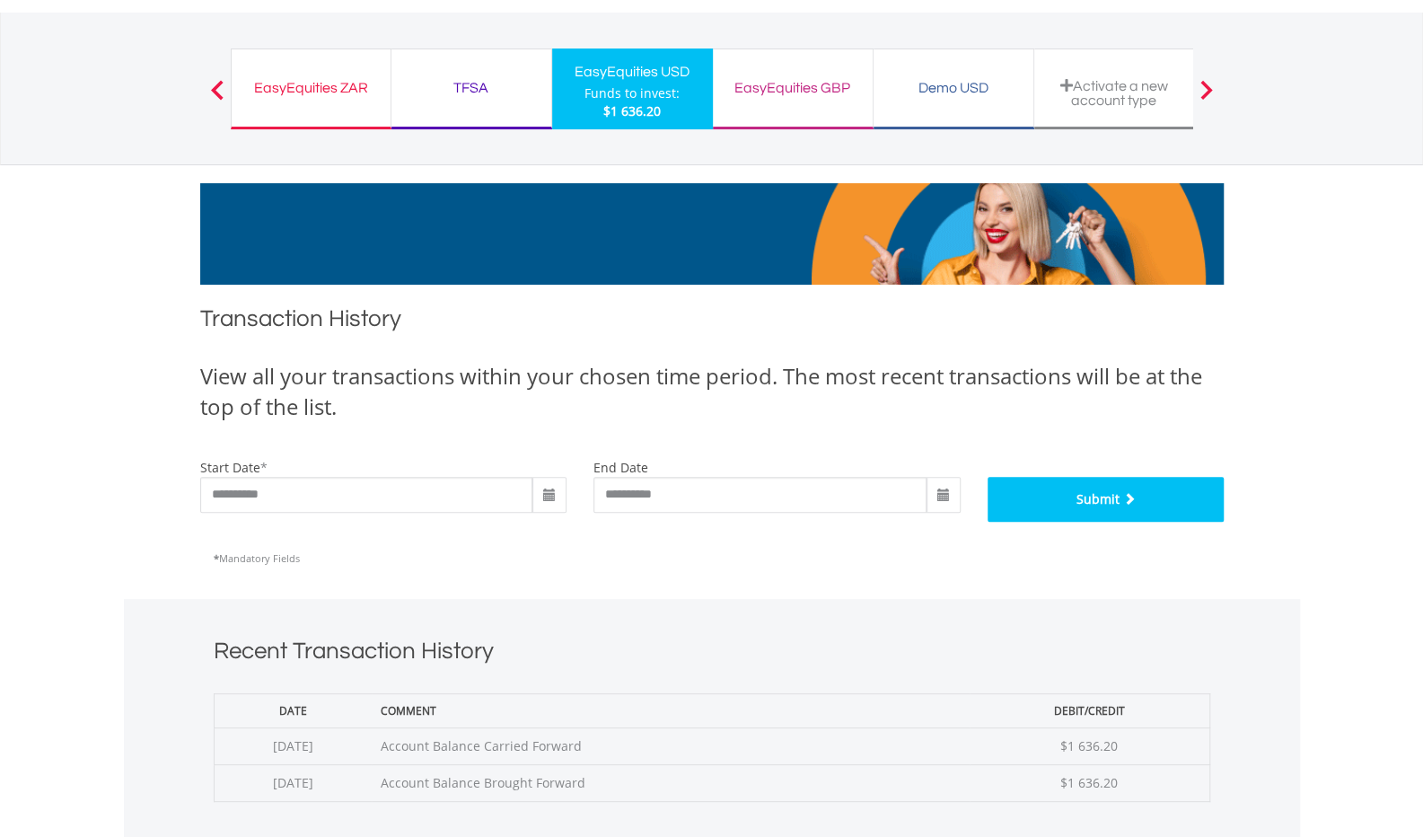
click at [1127, 497] on span "submit" at bounding box center [1127, 498] width 16 height 13
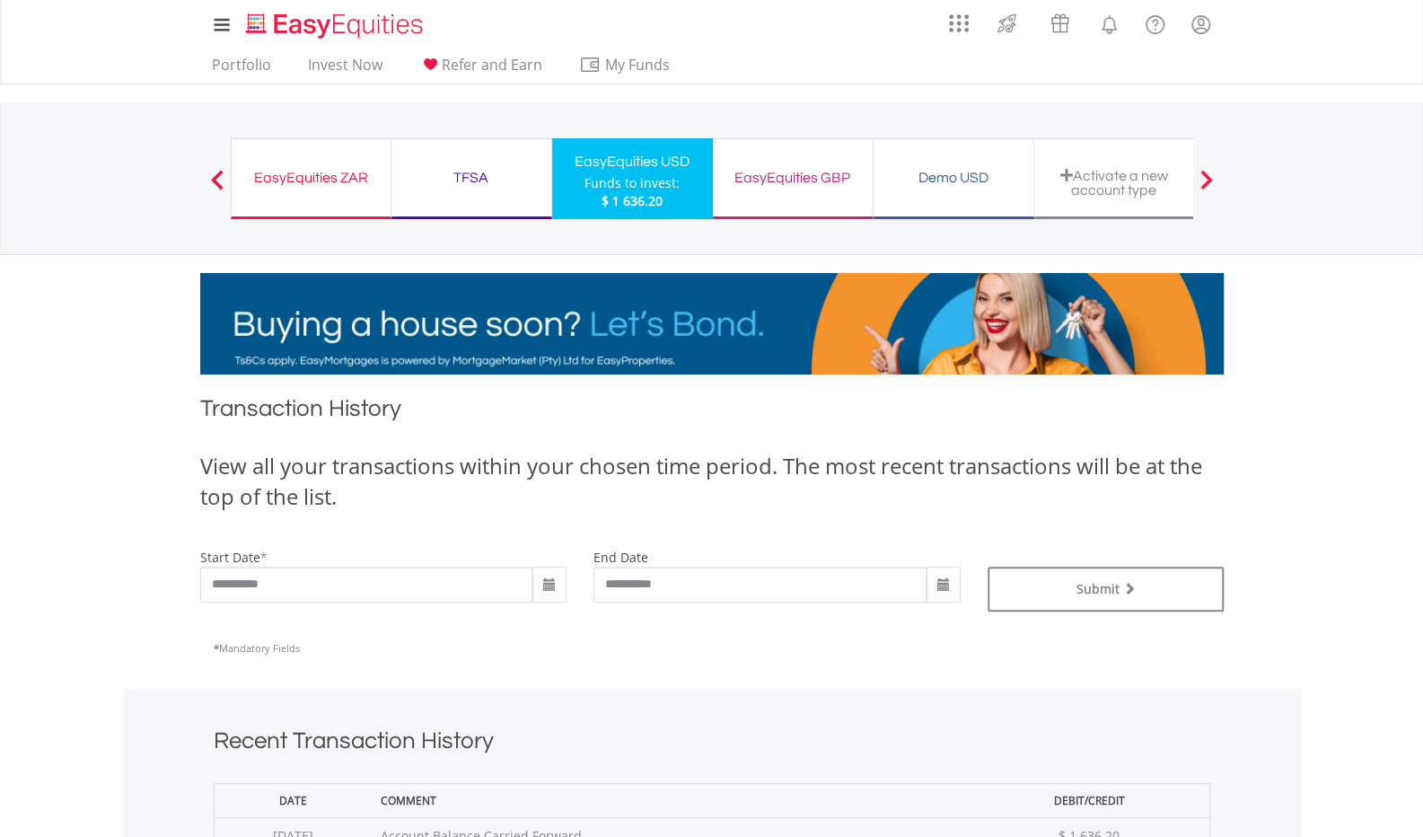
click at [550, 586] on span at bounding box center [549, 585] width 14 height 14
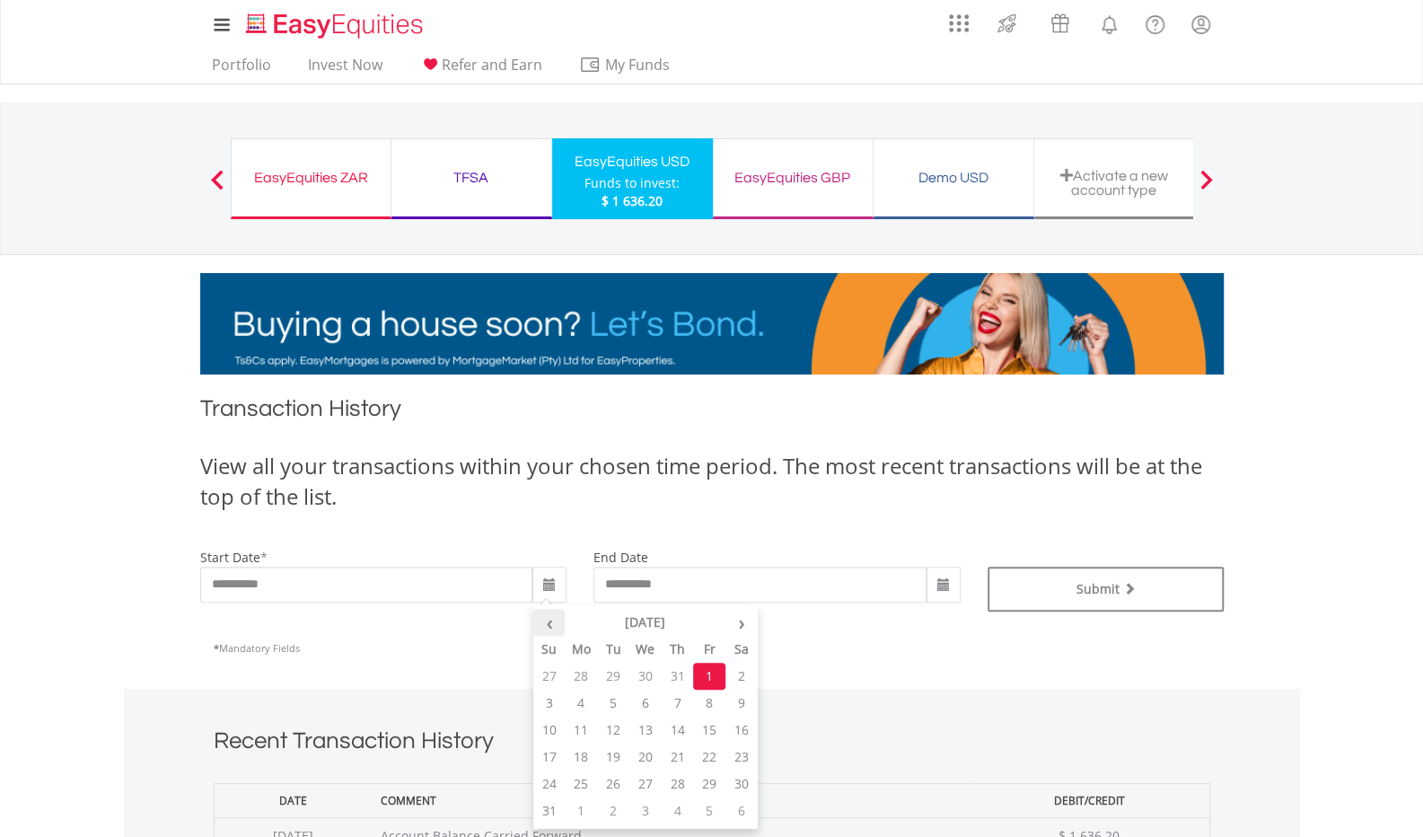
click at [550, 625] on th "‹" at bounding box center [549, 622] width 32 height 27
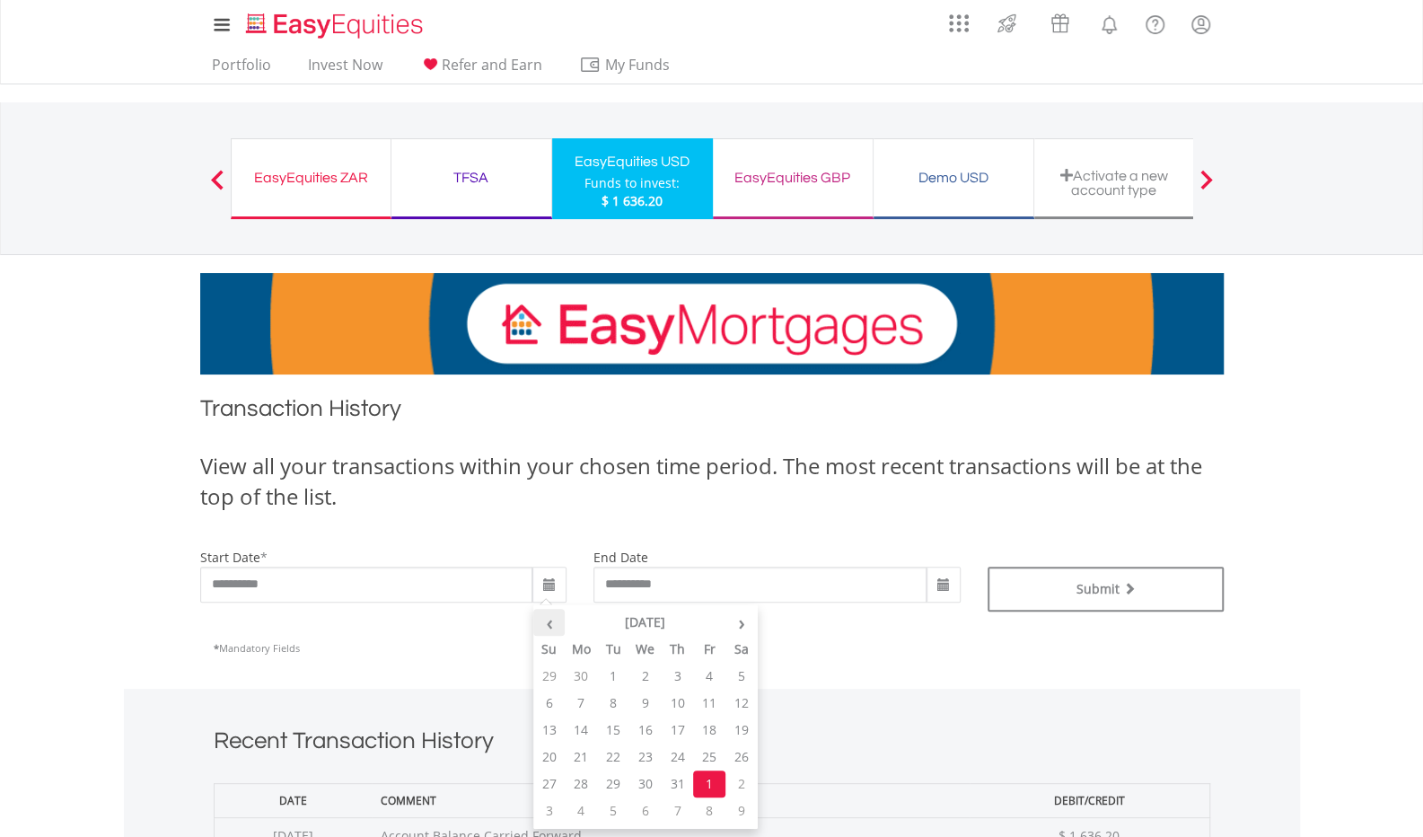
click at [550, 625] on th "‹" at bounding box center [549, 622] width 32 height 27
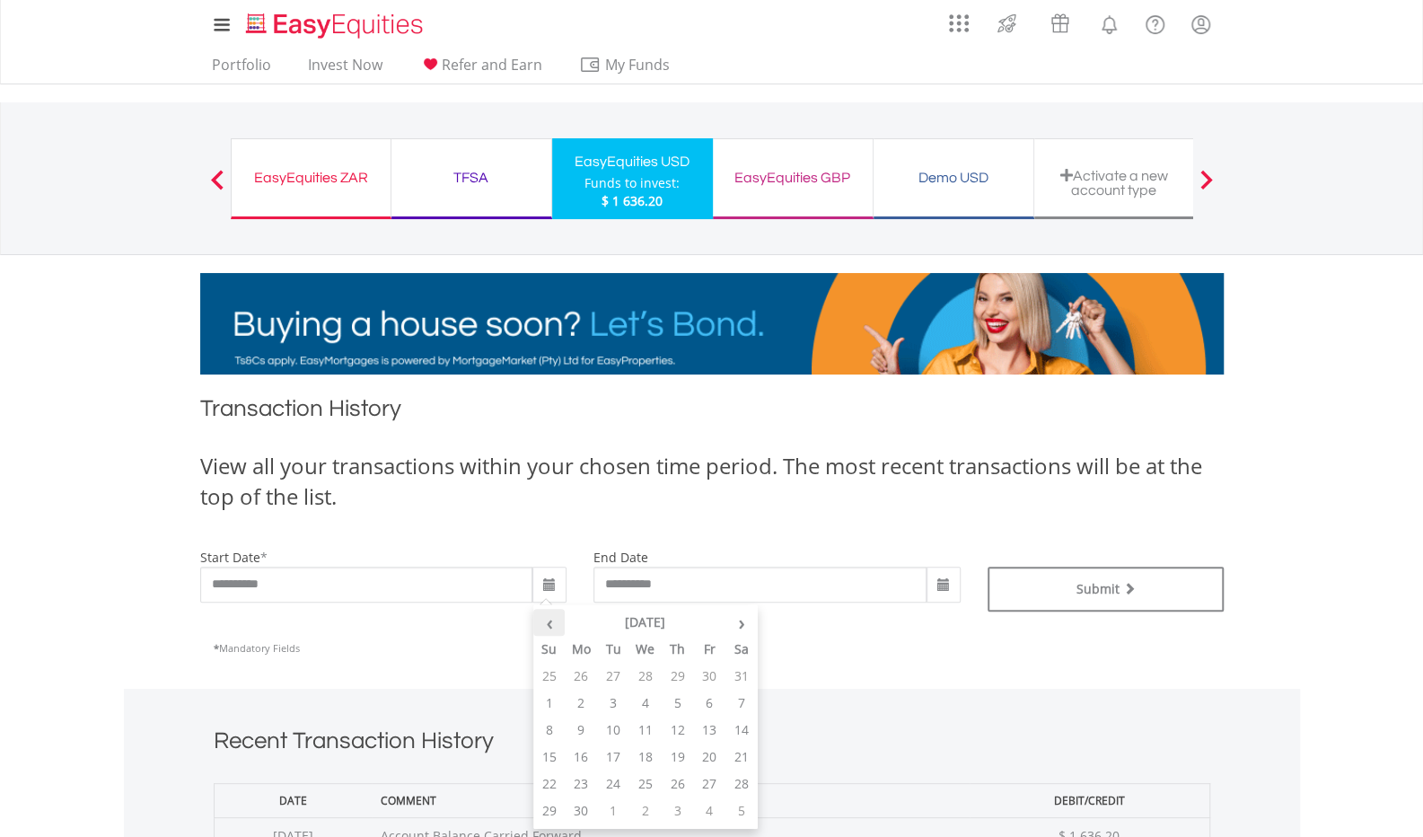
click at [550, 625] on th "‹" at bounding box center [549, 622] width 32 height 27
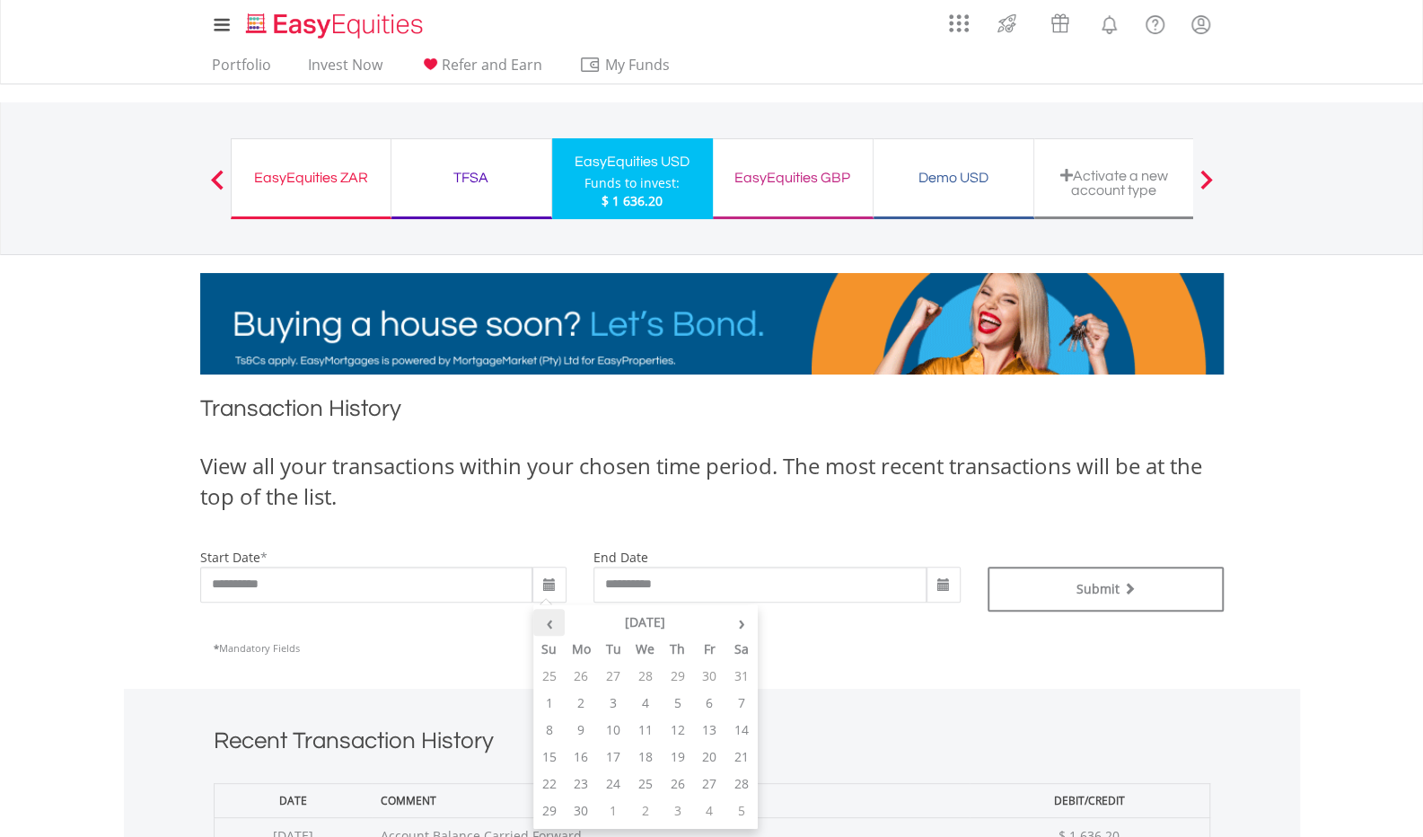
click at [550, 625] on th "‹" at bounding box center [549, 622] width 32 height 27
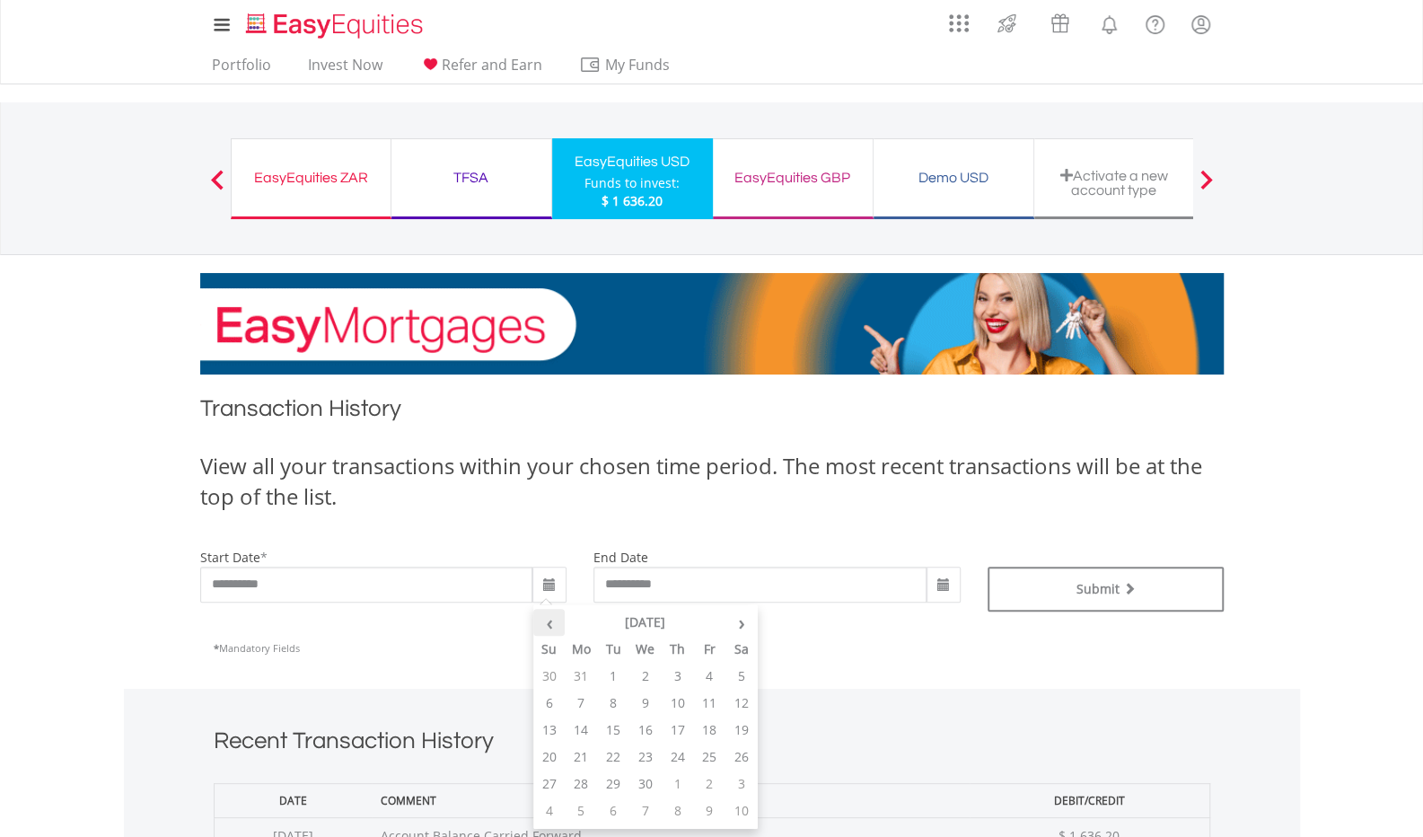
click at [550, 625] on th "‹" at bounding box center [549, 622] width 32 height 27
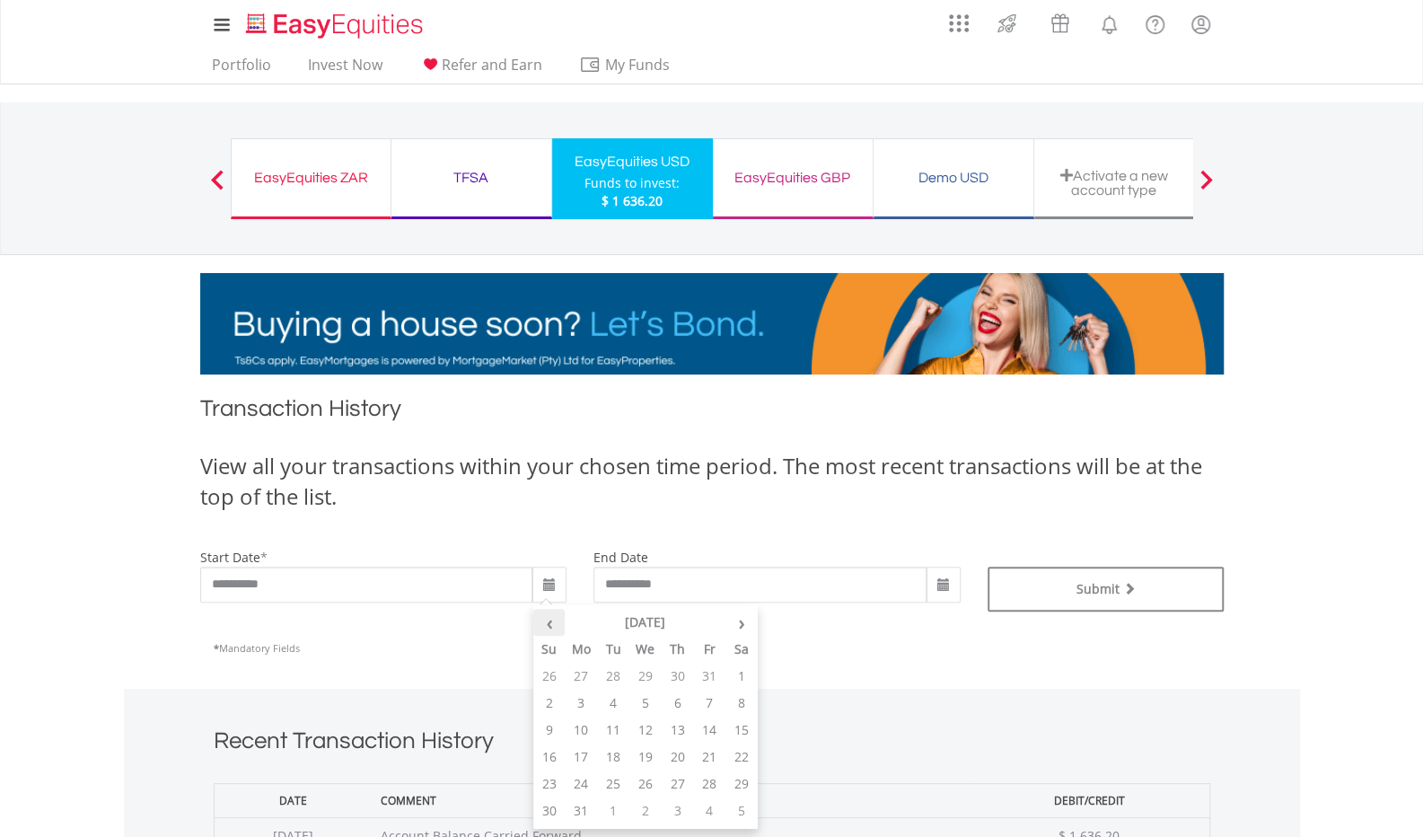
click at [550, 625] on th "‹" at bounding box center [549, 622] width 32 height 27
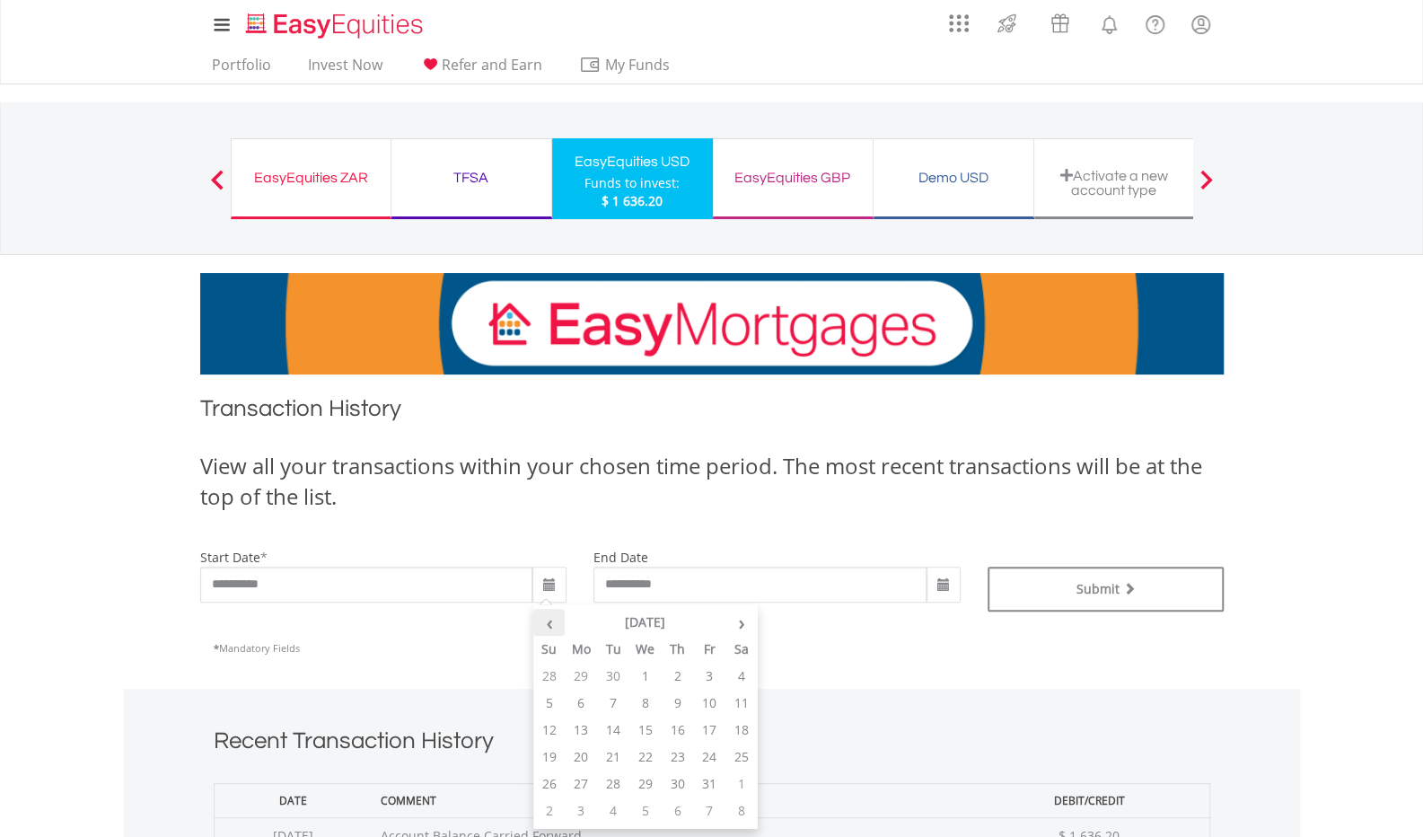
click at [550, 625] on th "‹" at bounding box center [549, 622] width 32 height 27
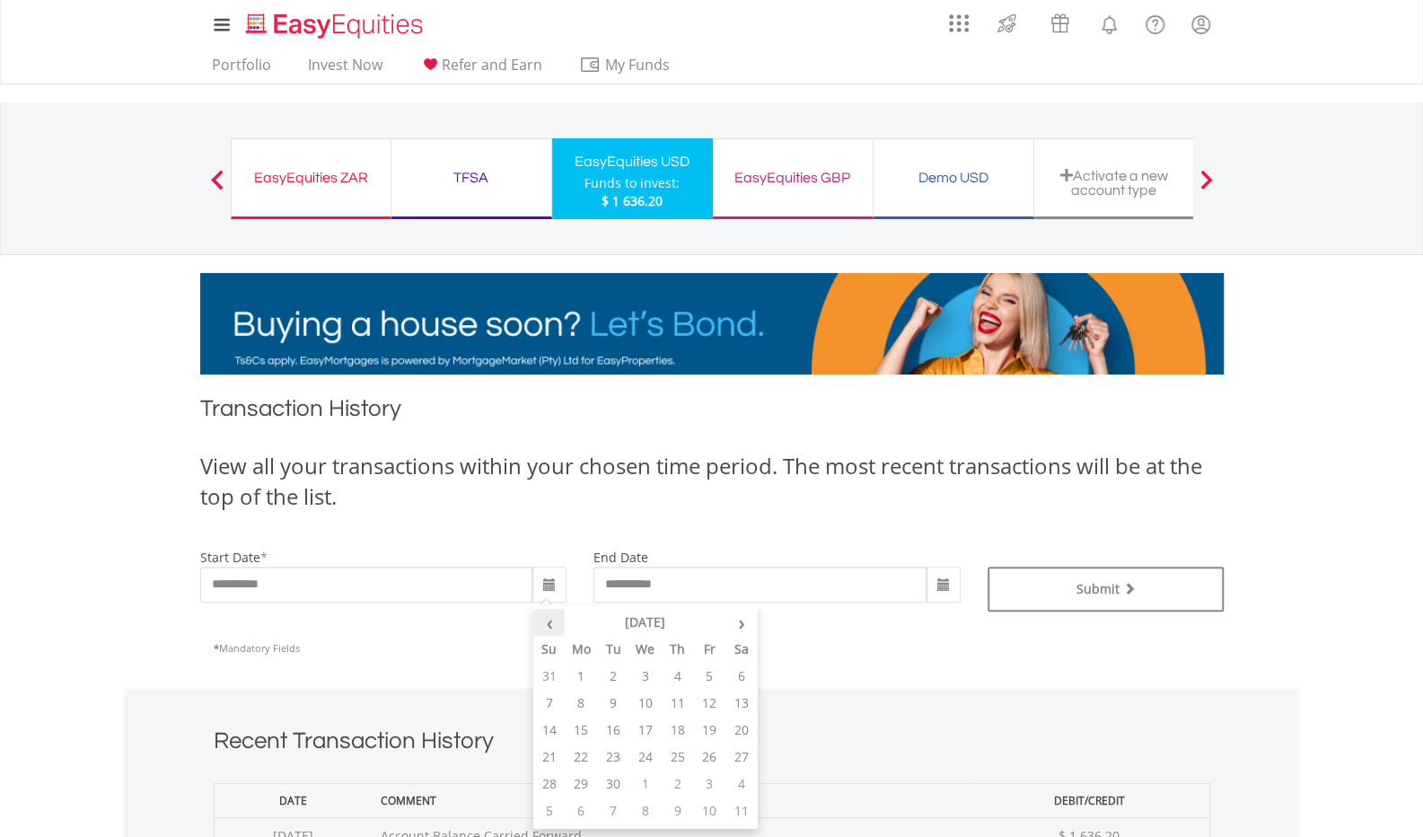
click at [550, 625] on th "‹" at bounding box center [549, 622] width 32 height 27
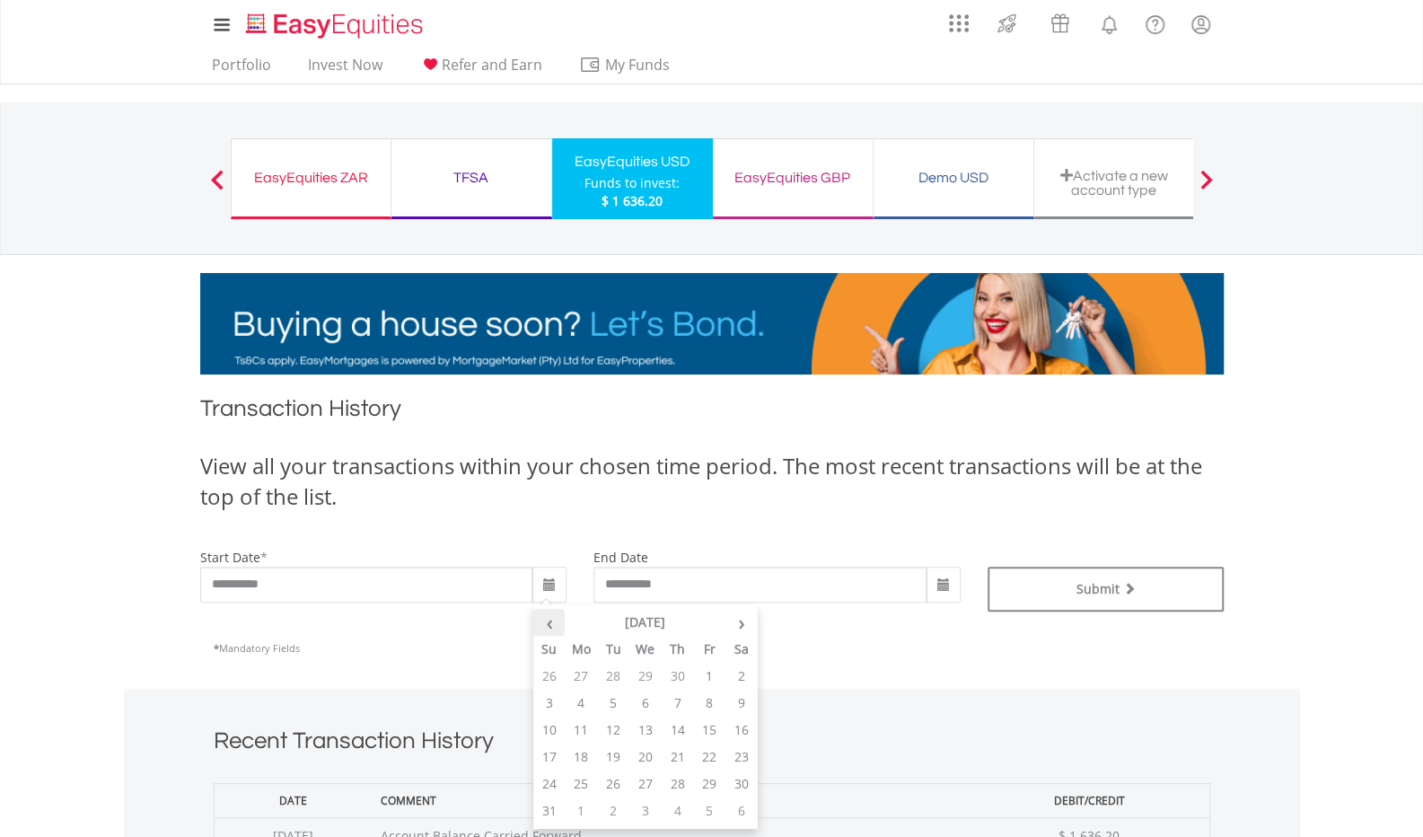
click at [550, 625] on th "‹" at bounding box center [549, 622] width 32 height 27
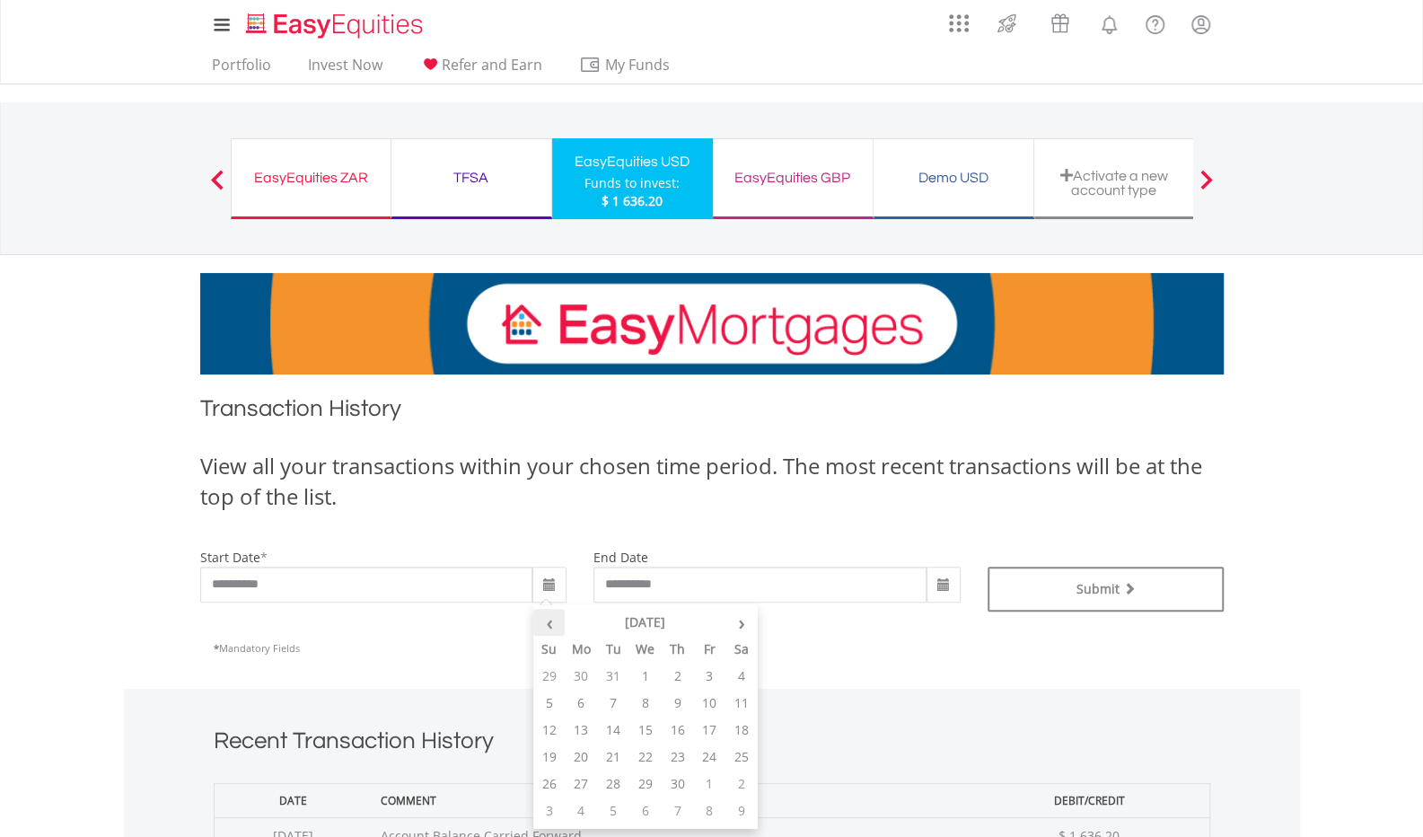
click at [550, 625] on th "‹" at bounding box center [549, 622] width 32 height 27
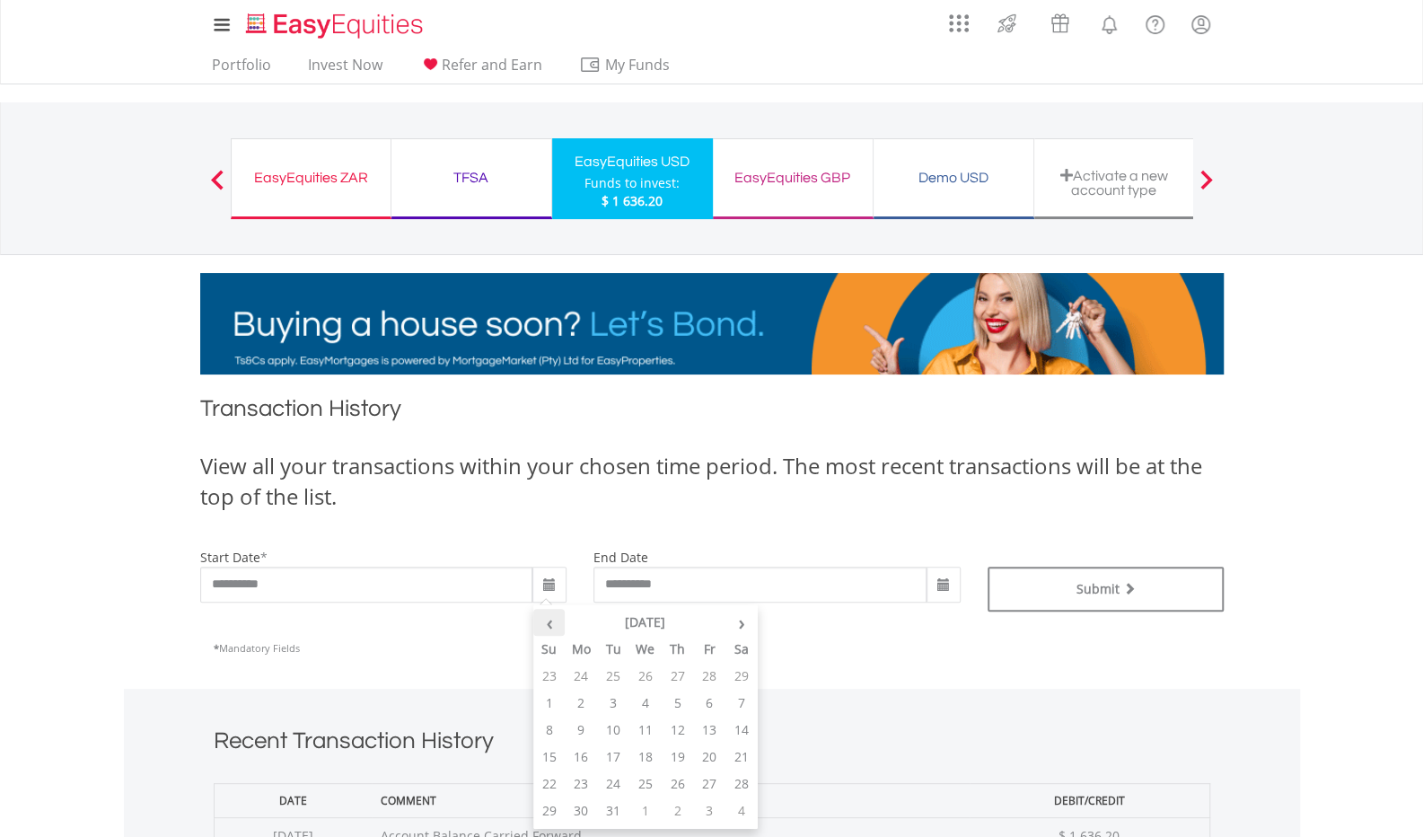
click at [550, 625] on th "‹" at bounding box center [549, 622] width 32 height 27
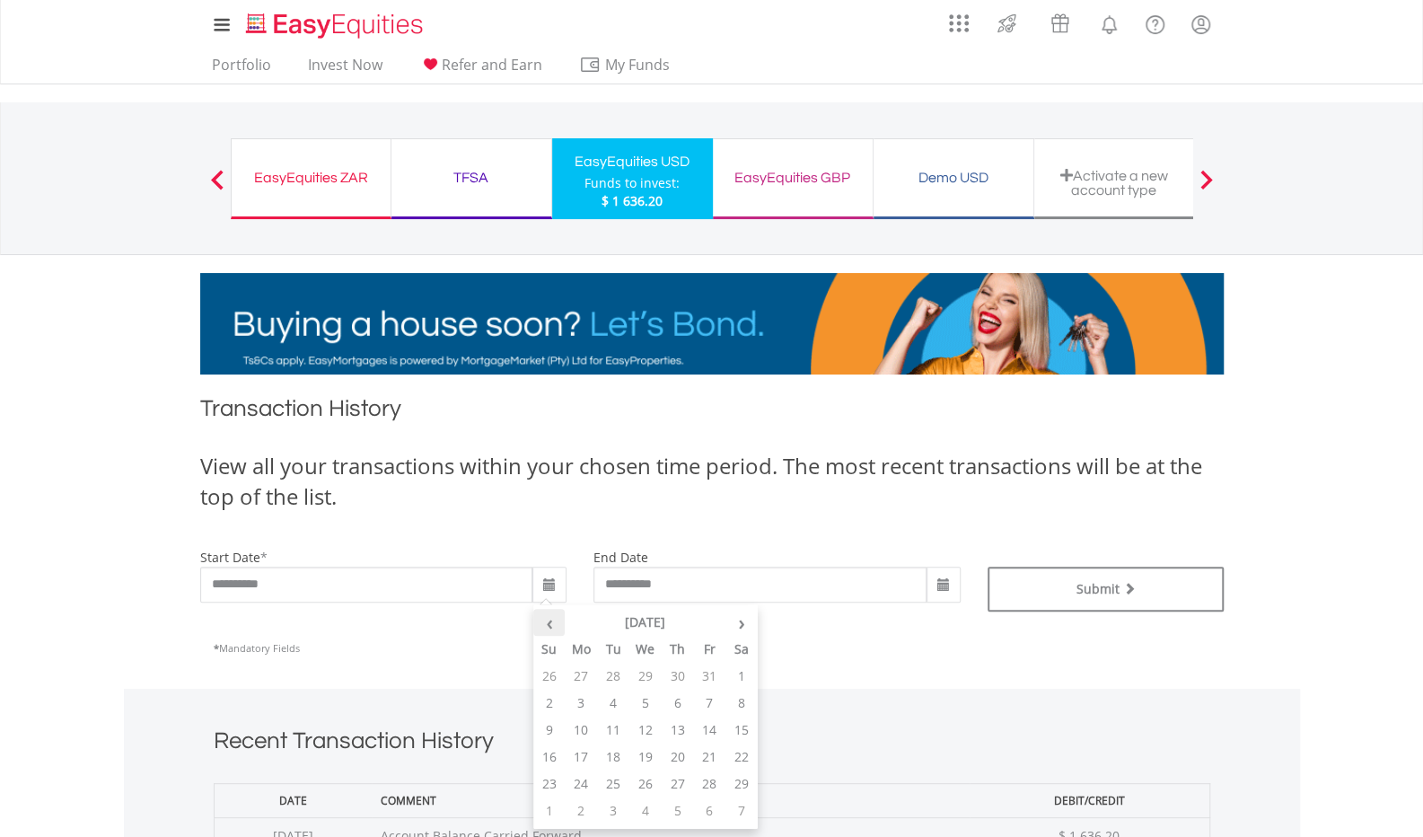
click at [550, 625] on th "‹" at bounding box center [549, 622] width 32 height 27
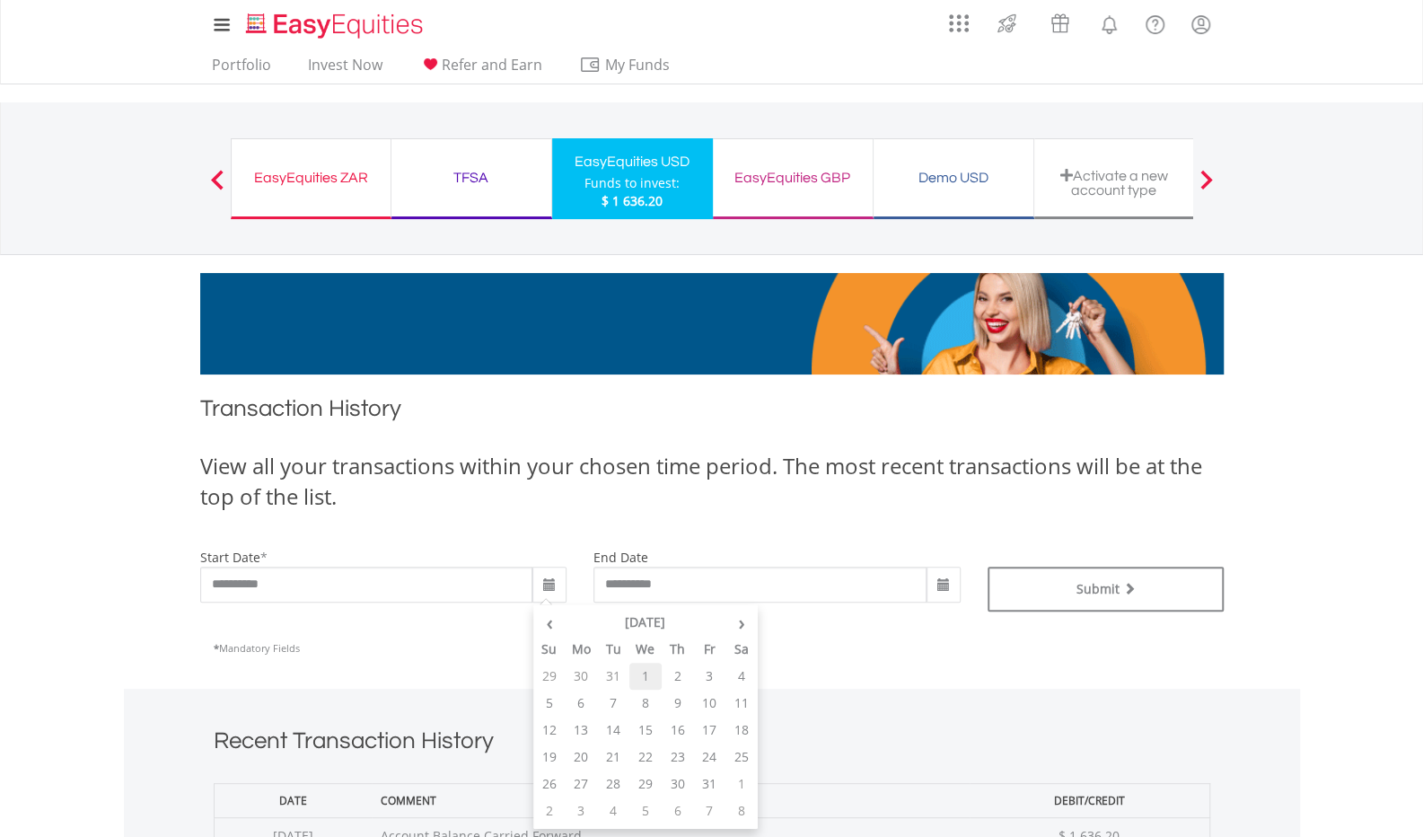
click at [649, 674] on td "1" at bounding box center [645, 676] width 32 height 27
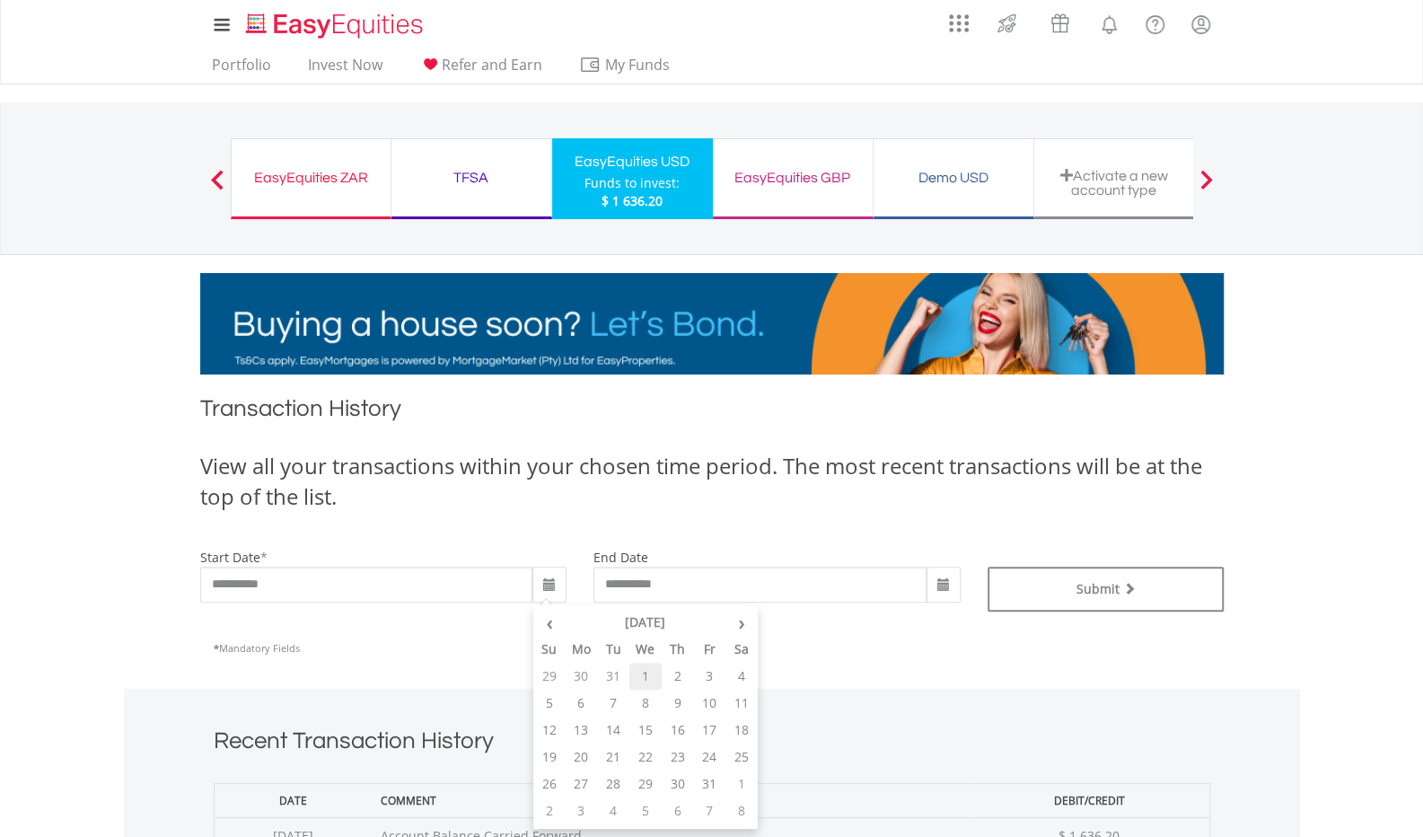
type input "**********"
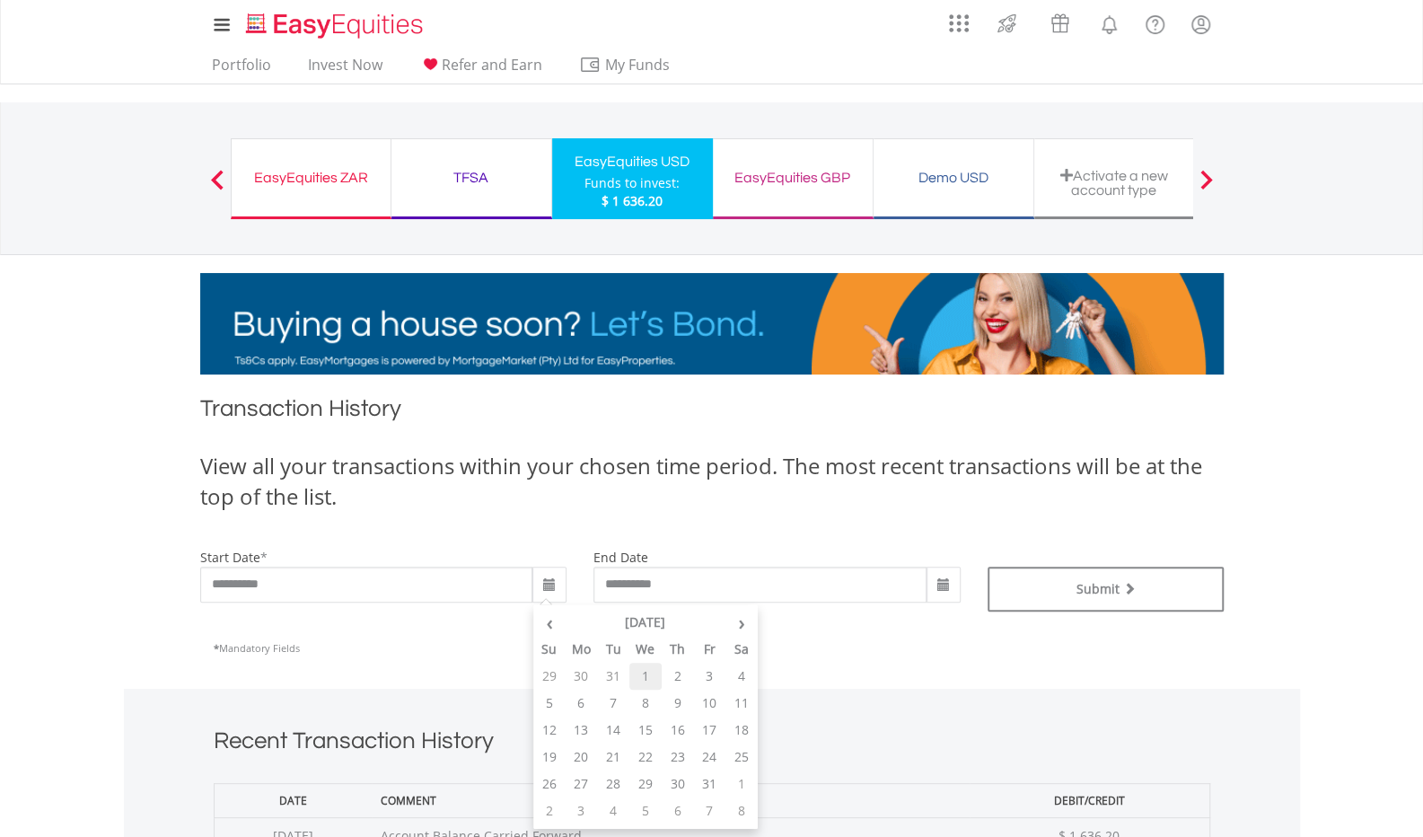
type input "**********"
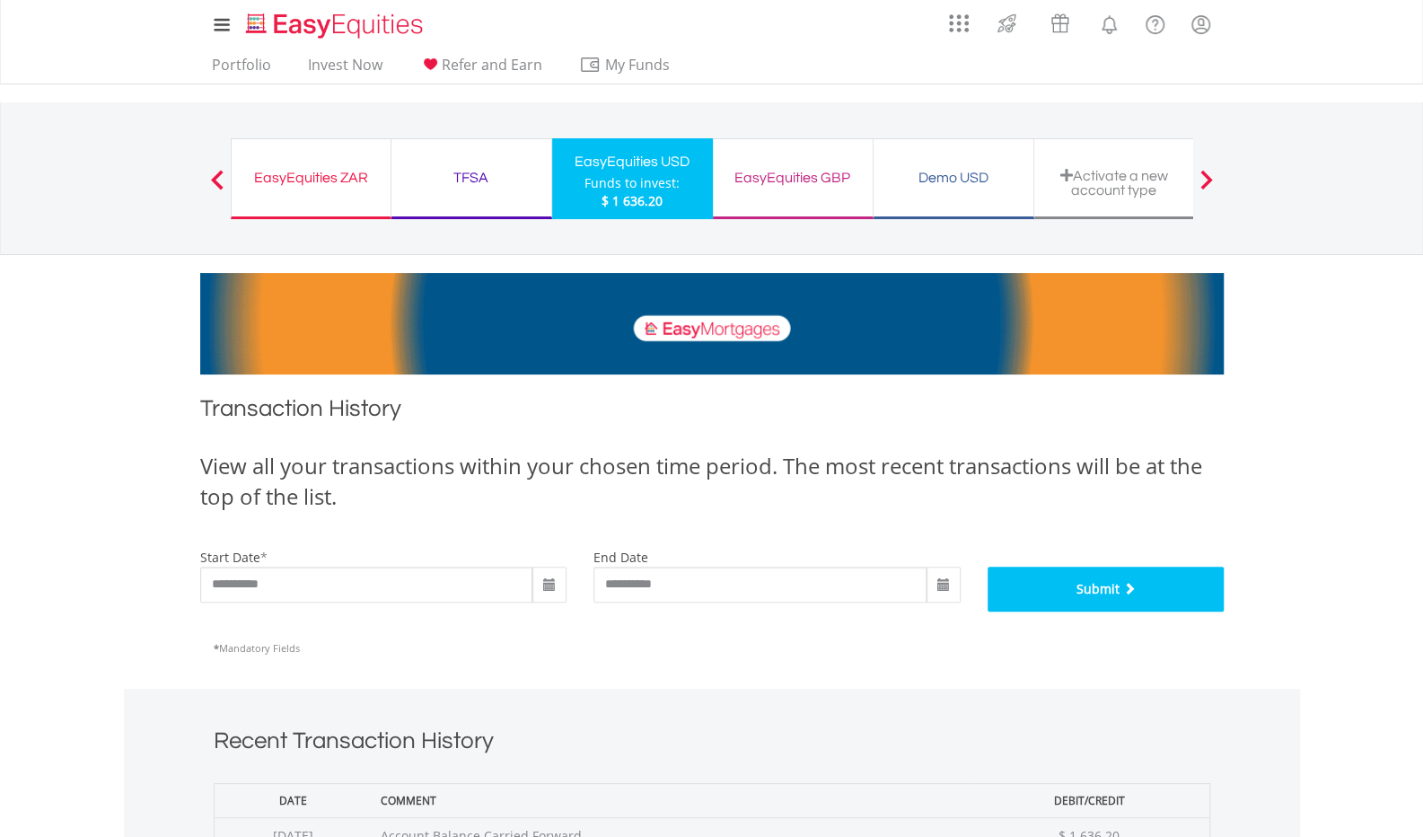
click at [1155, 572] on button "Submit" at bounding box center [1106, 589] width 236 height 45
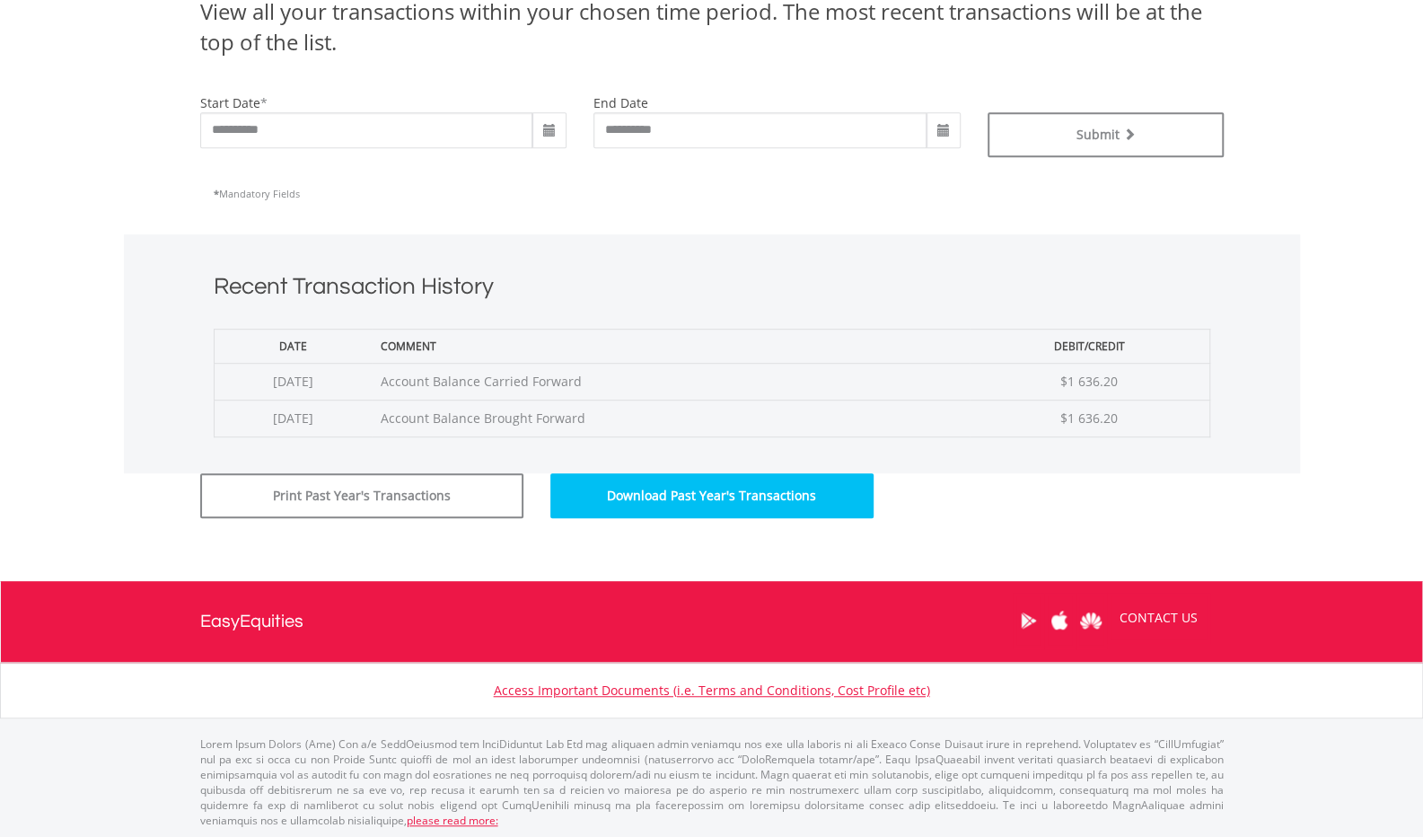
scroll to position [275, 0]
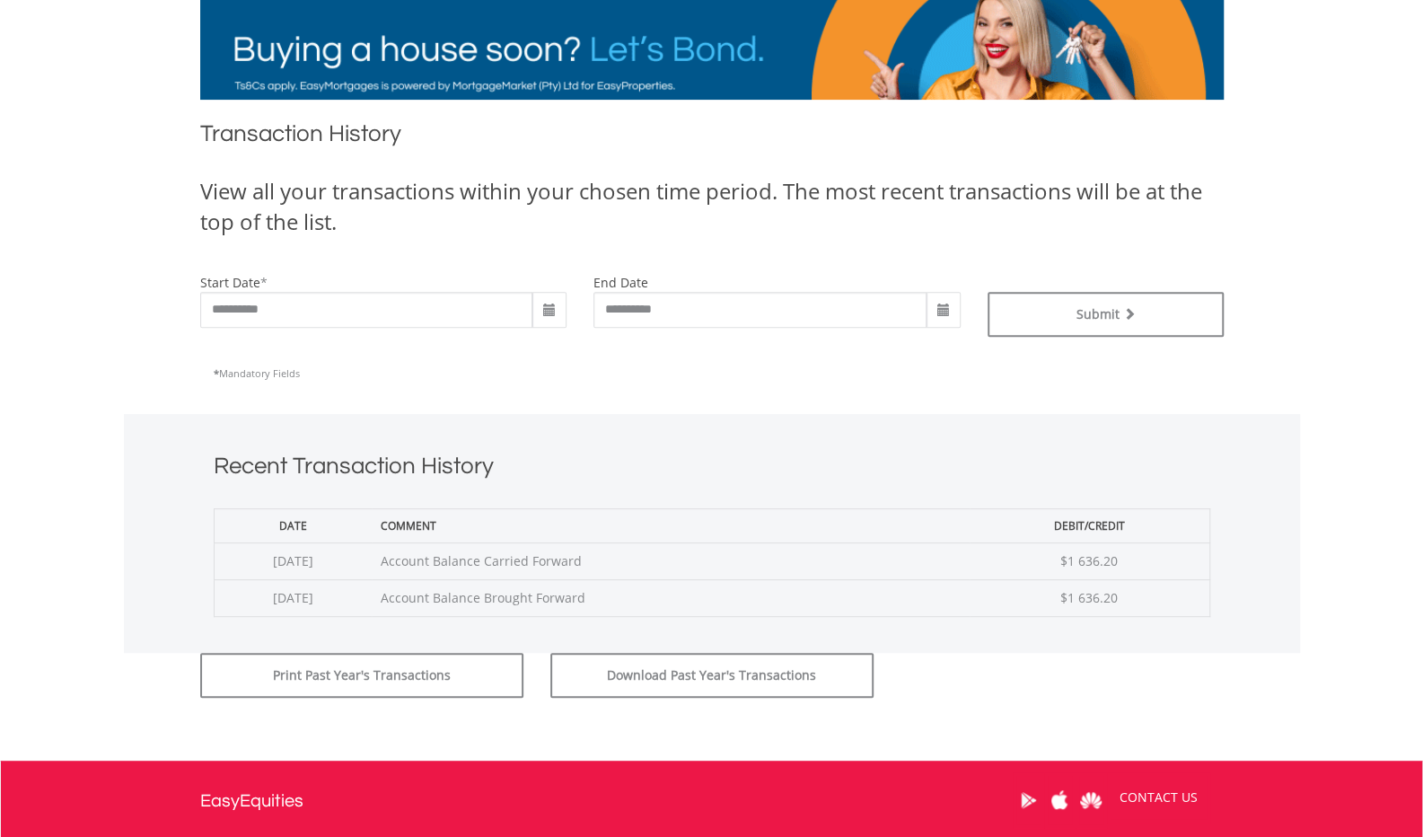
click at [549, 319] on span at bounding box center [549, 310] width 34 height 36
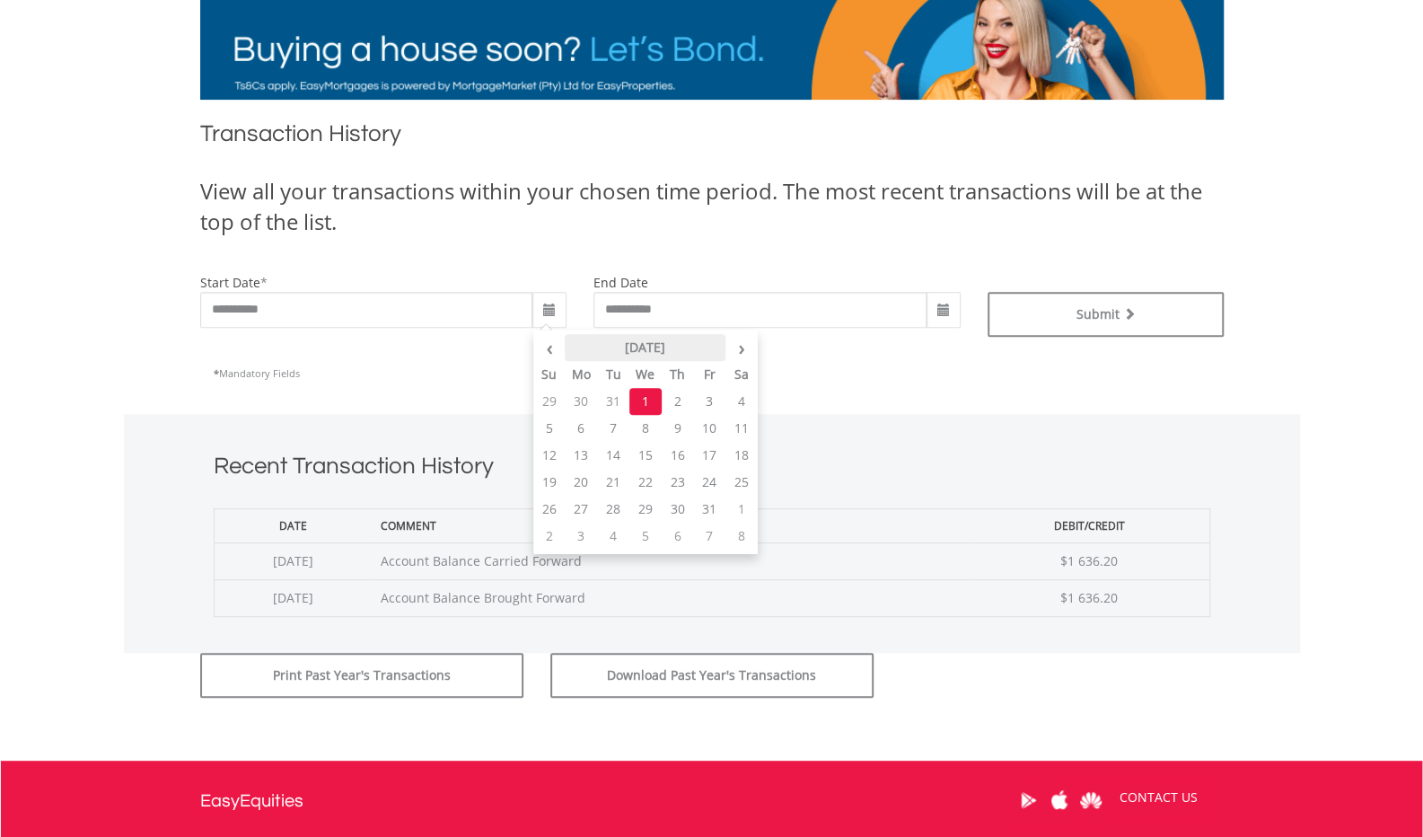
click at [664, 343] on th "[DATE]" at bounding box center [645, 347] width 161 height 27
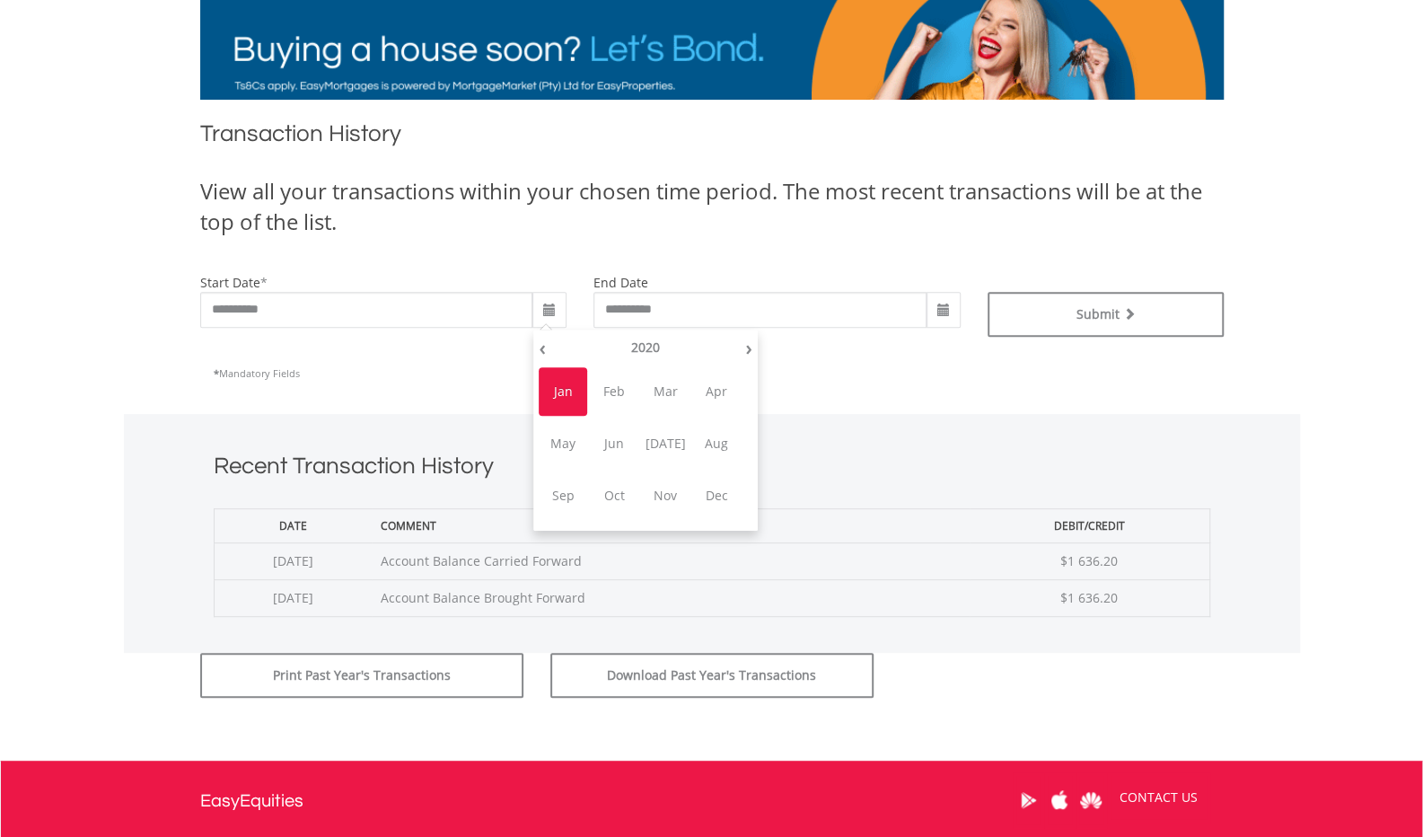
click at [664, 343] on th "2020" at bounding box center [645, 347] width 189 height 27
click at [724, 388] on span "2022" at bounding box center [716, 391] width 48 height 48
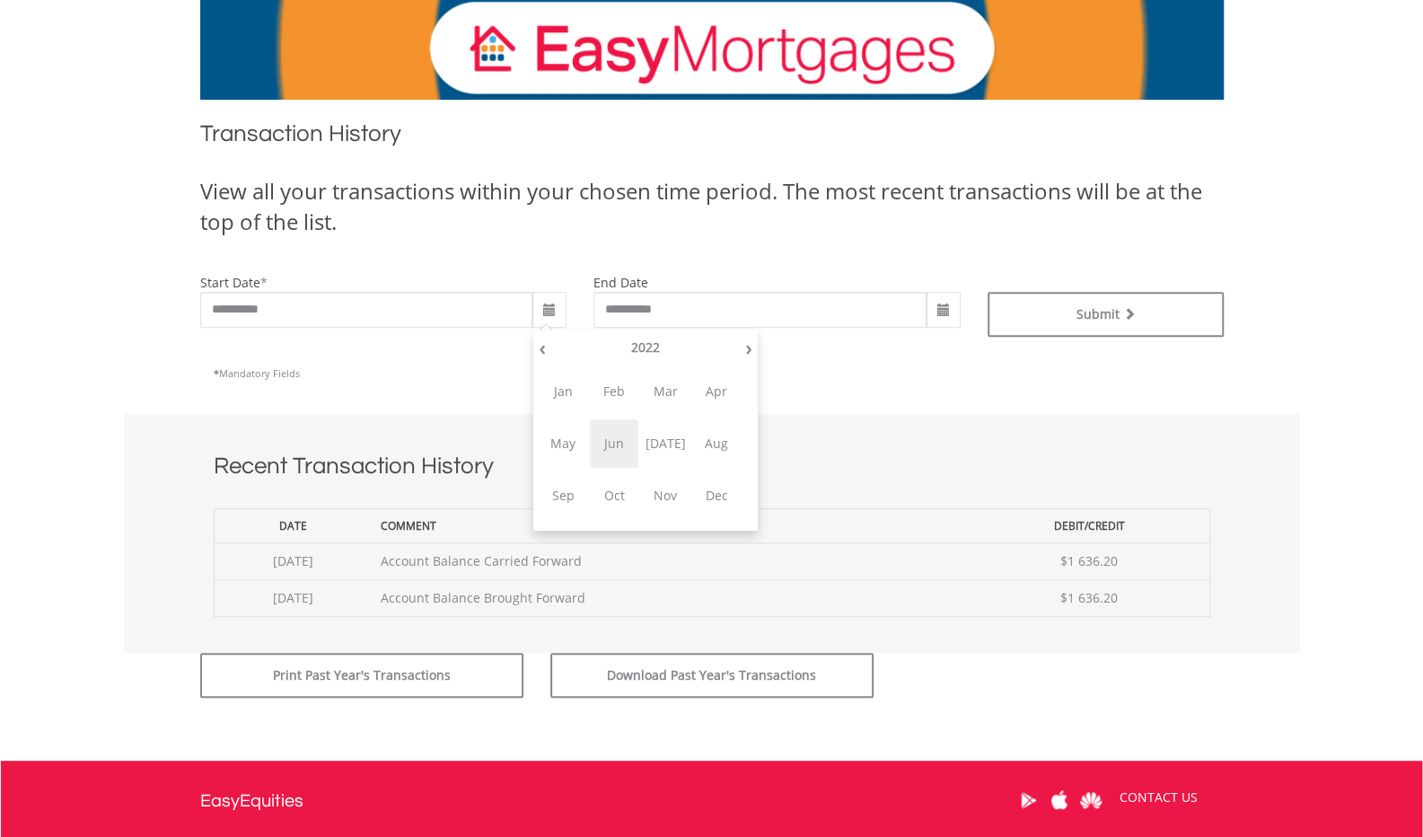
click at [616, 437] on span "Jun" at bounding box center [614, 443] width 48 height 48
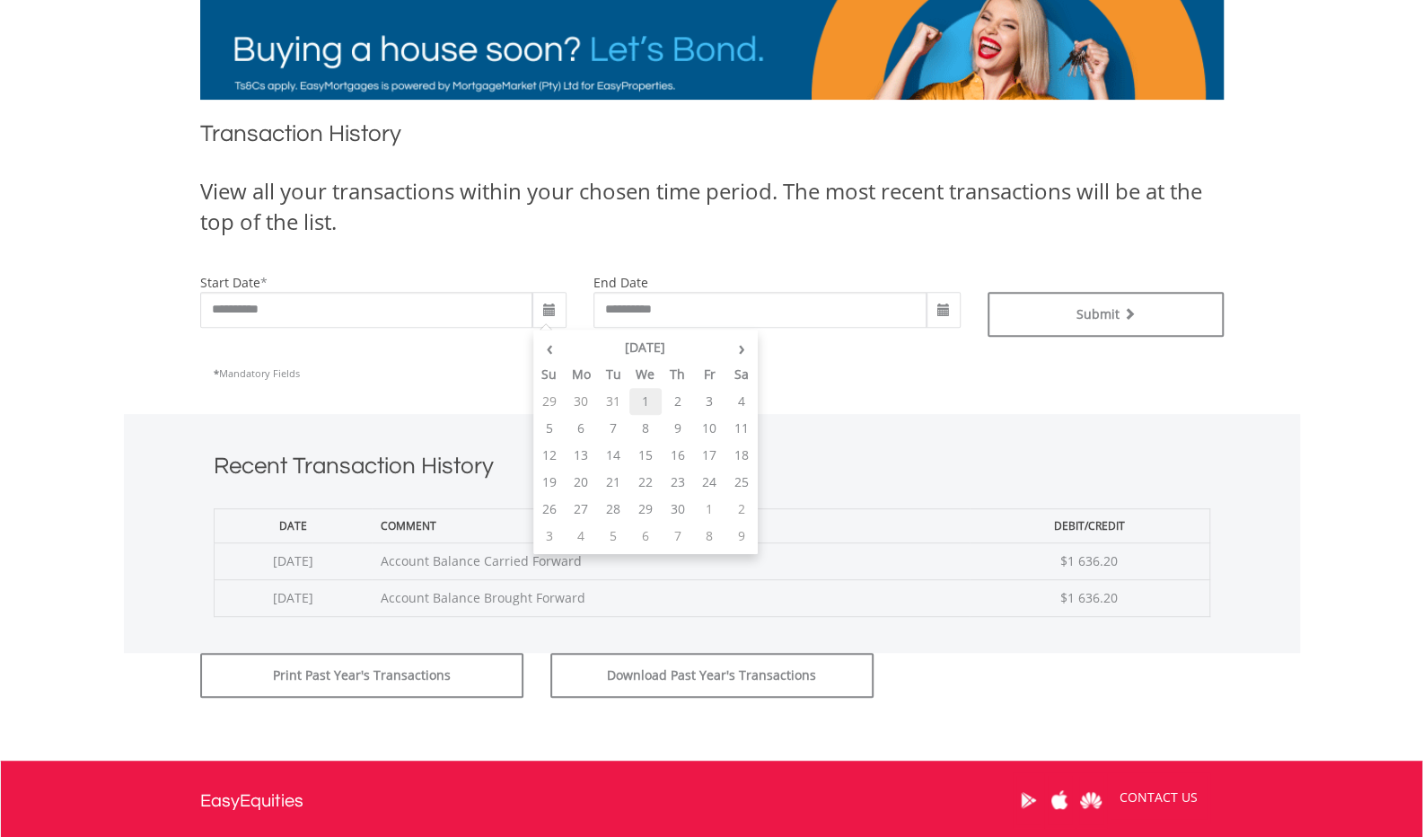
click at [644, 391] on td "1" at bounding box center [645, 401] width 32 height 27
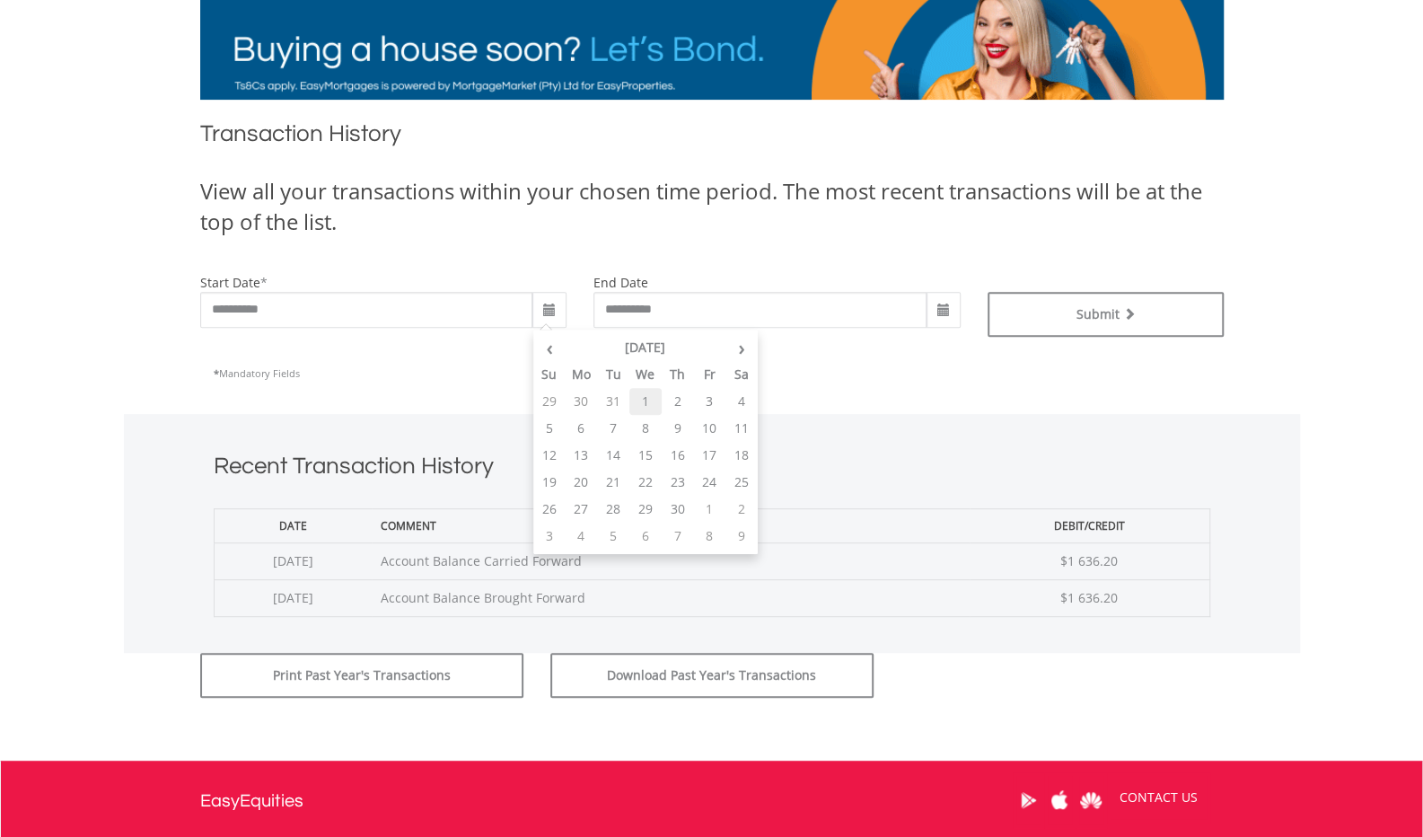
type input "**********"
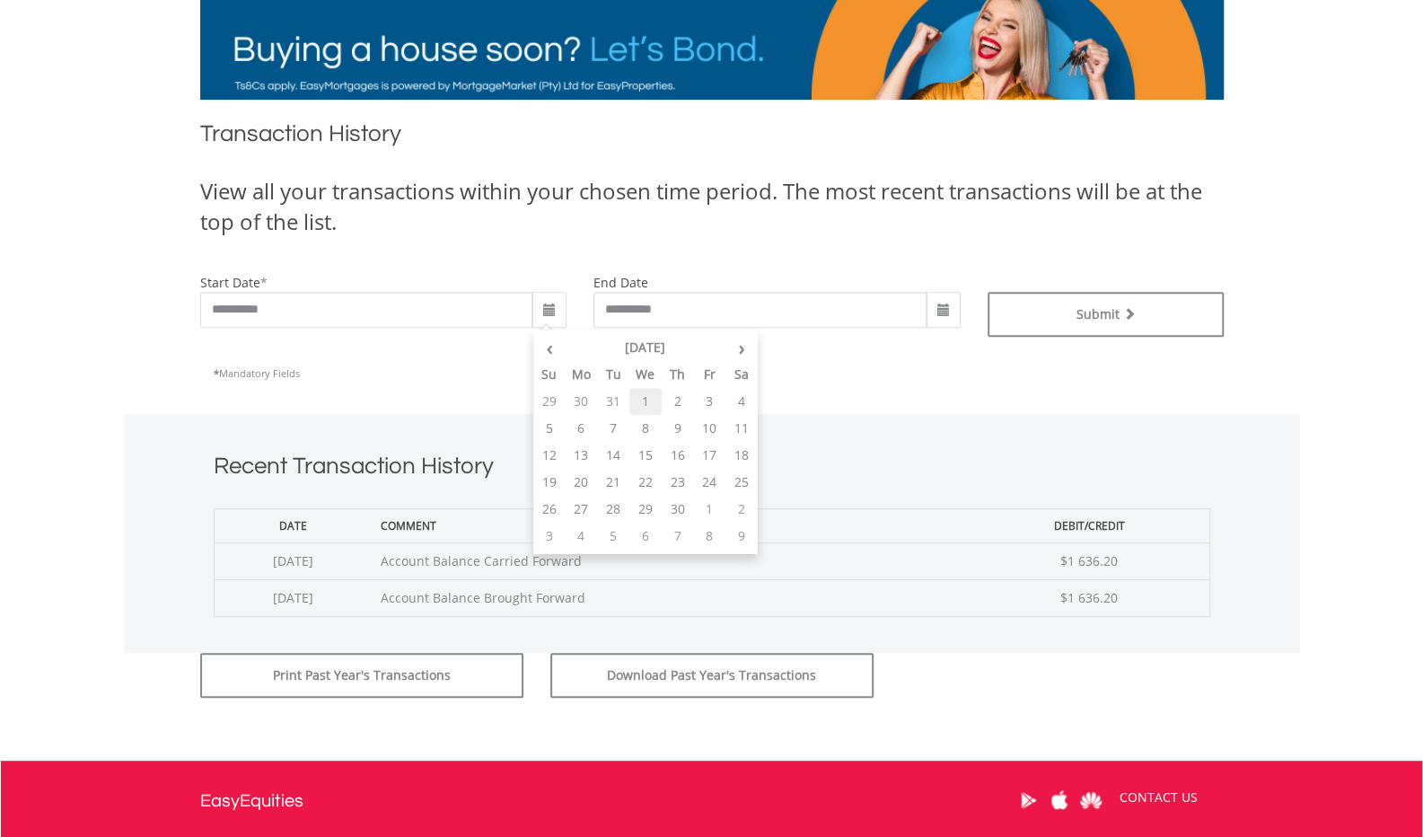
type input "**********"
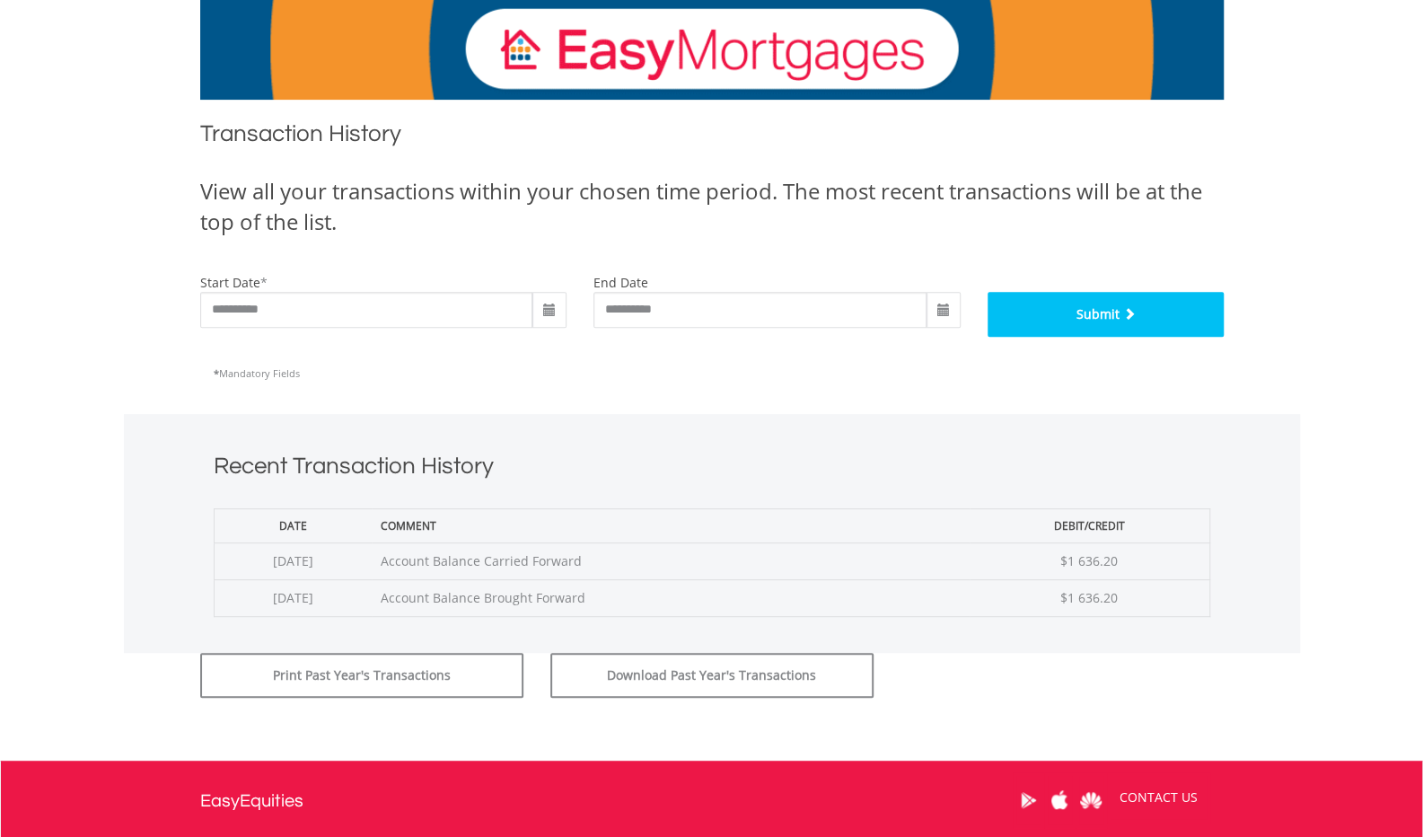
click at [1097, 316] on button "Submit" at bounding box center [1106, 314] width 236 height 45
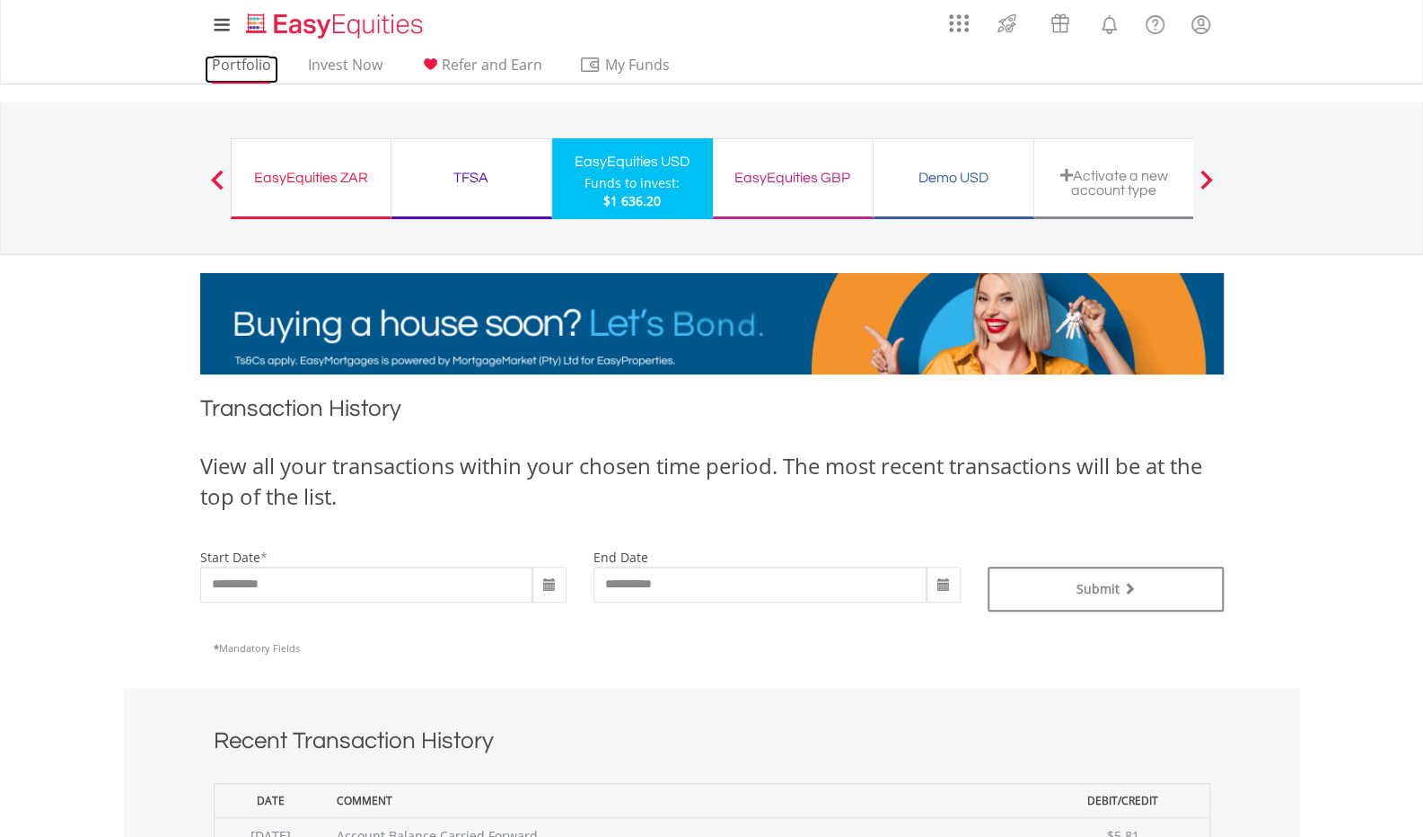
click at [233, 66] on link "Portfolio" at bounding box center [242, 70] width 74 height 28
